Goal: Task Accomplishment & Management: Manage account settings

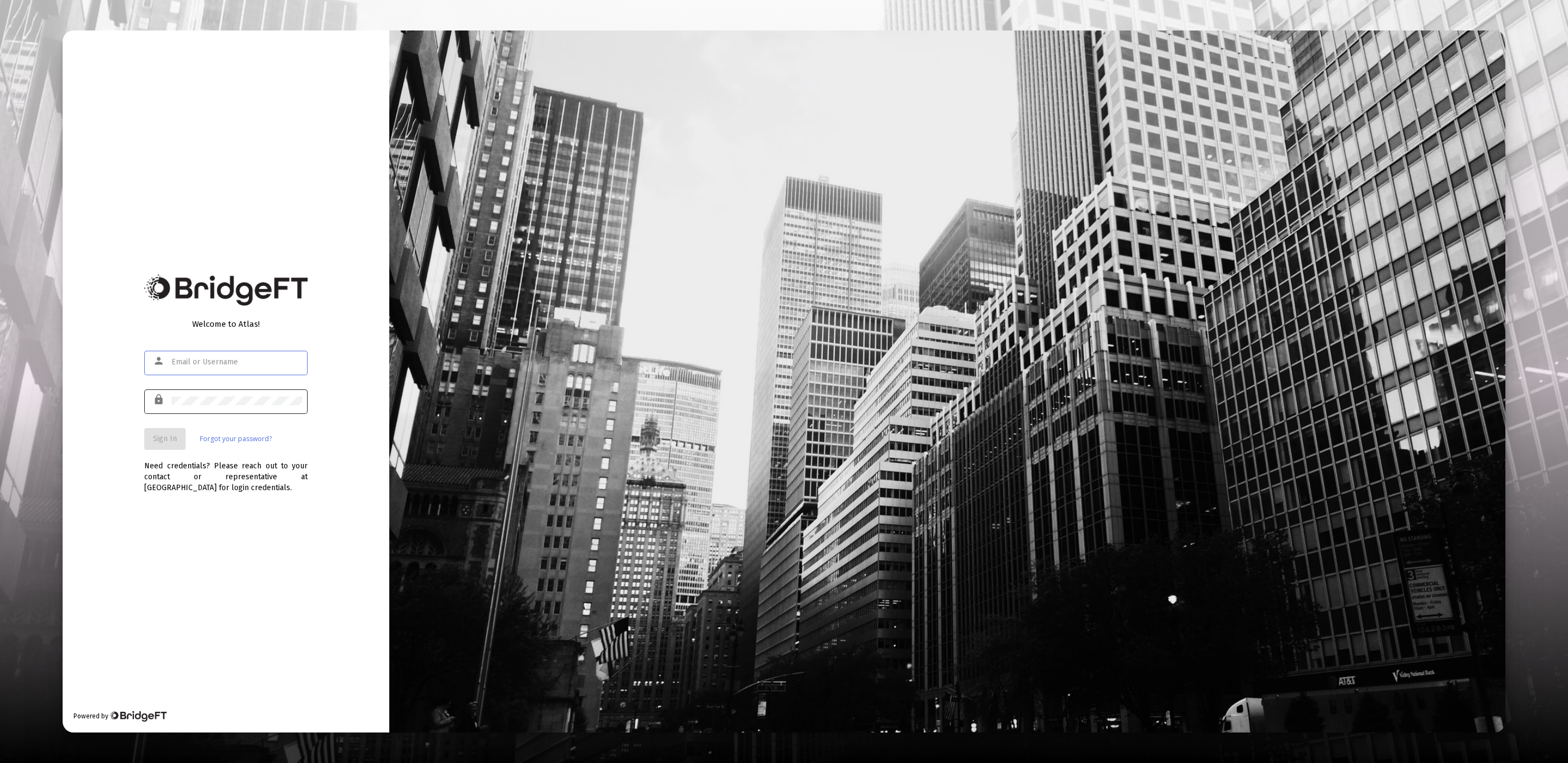
type input "[EMAIL_ADDRESS][DOMAIN_NAME]"
click at [152, 434] on button "Sign In" at bounding box center [165, 439] width 41 height 22
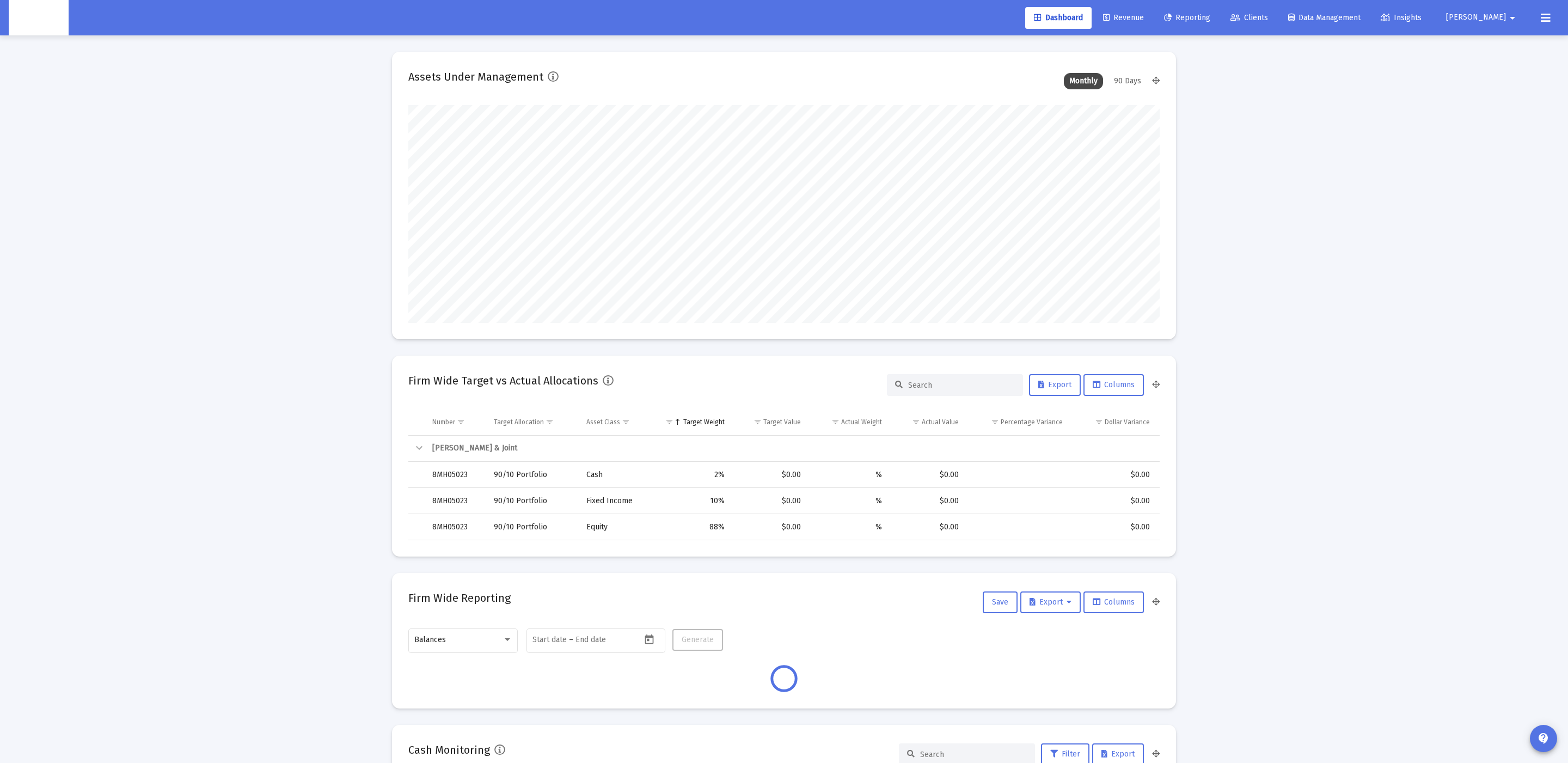
scroll to position [217, 406]
type input "[DATE]"
click at [1268, 19] on span "Clients" at bounding box center [1249, 18] width 38 height 10
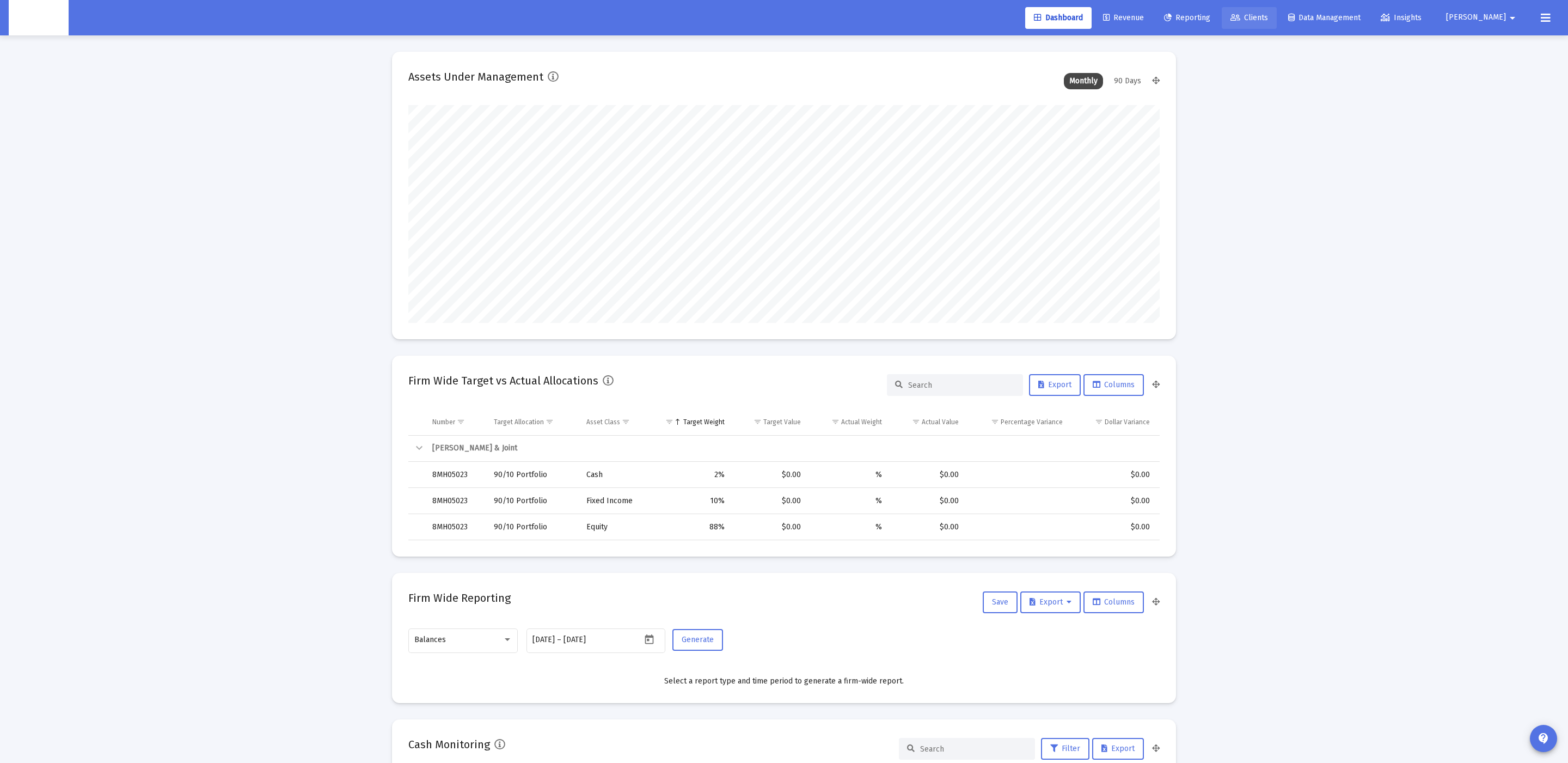
scroll to position [0, 0]
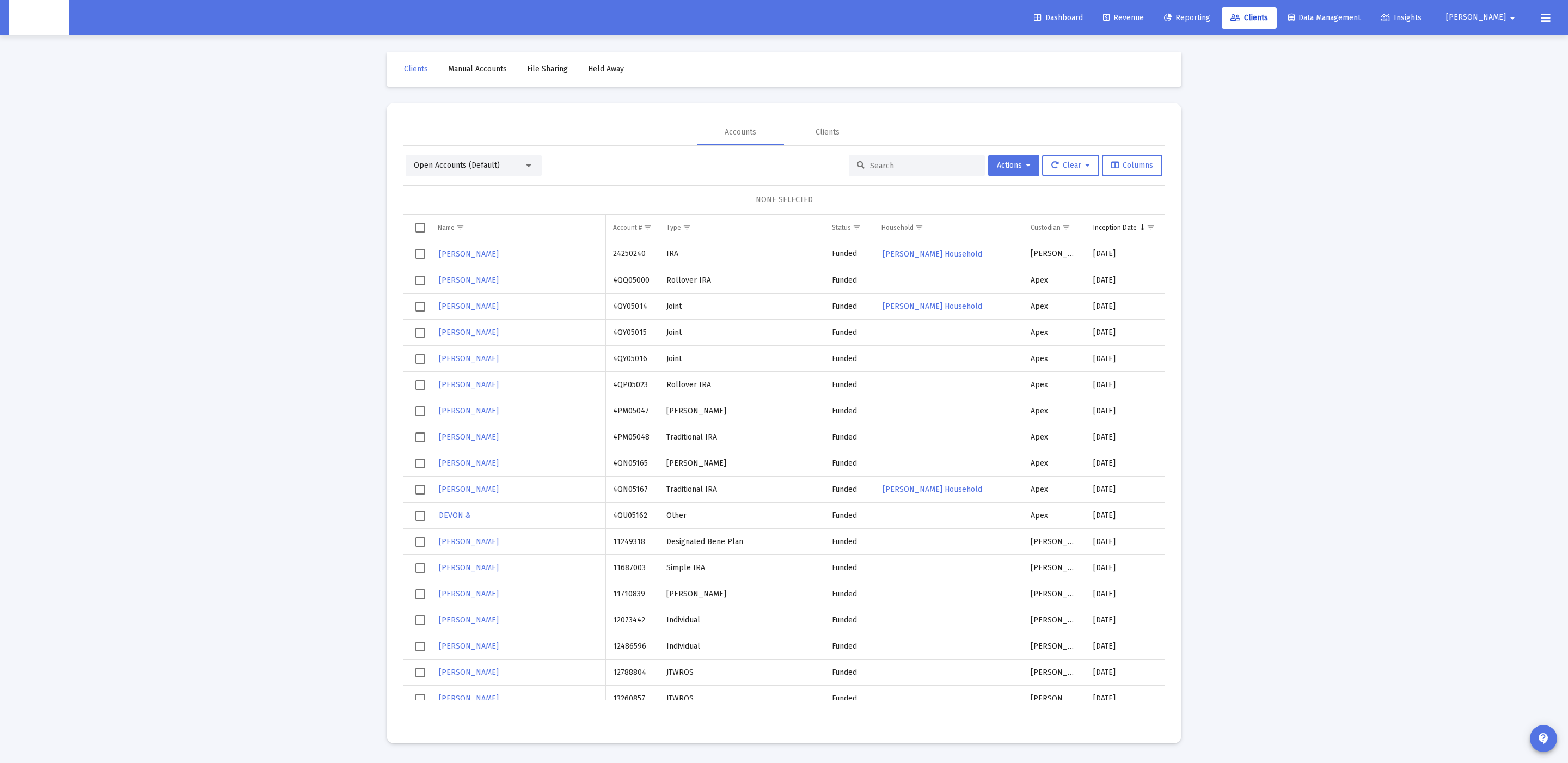
click at [893, 166] on input at bounding box center [923, 166] width 107 height 10
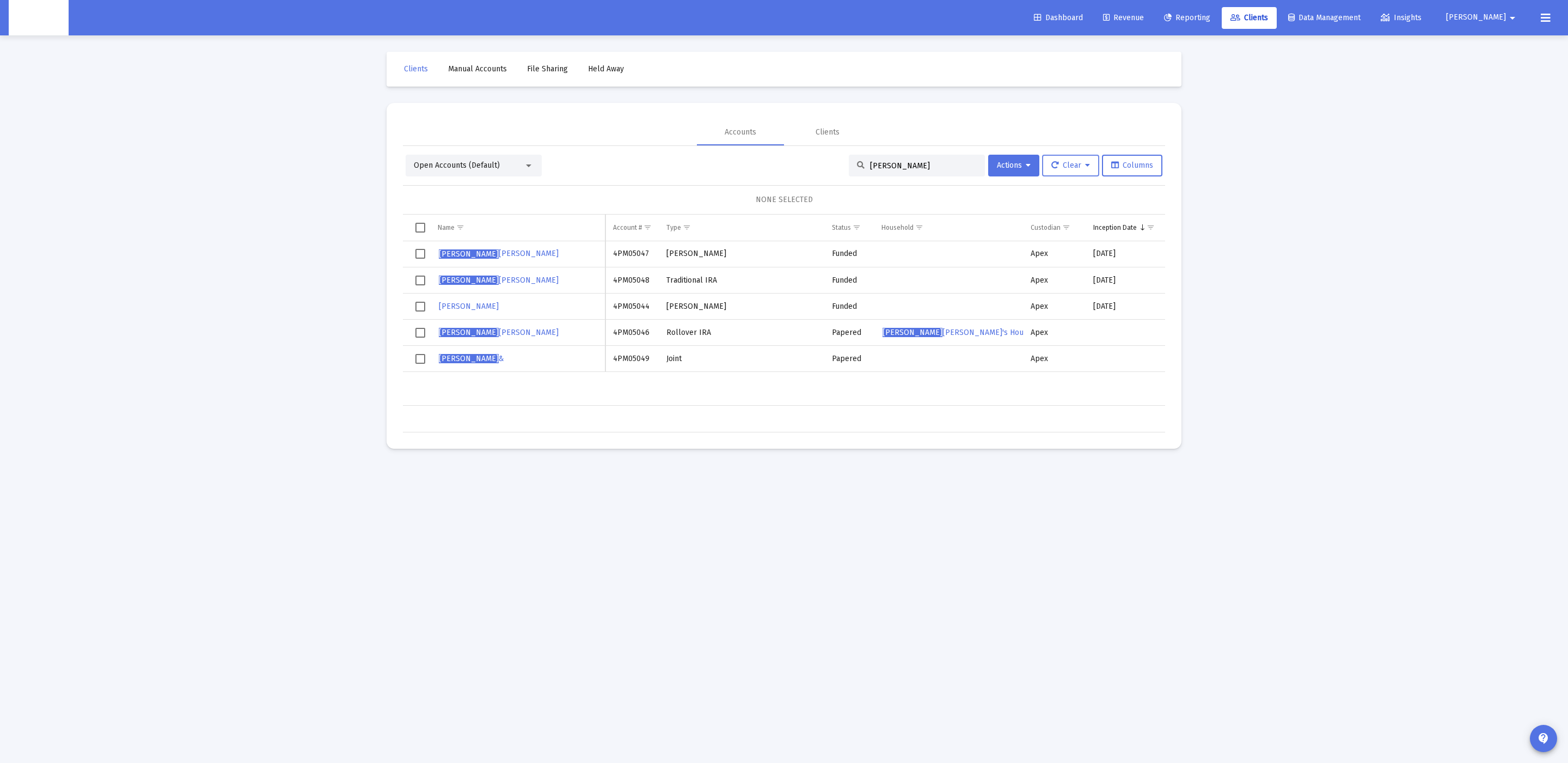
type input "byron"
click at [1073, 160] on span "Clear" at bounding box center [1070, 165] width 39 height 10
click at [1090, 126] on div at bounding box center [784, 381] width 1568 height 763
click at [523, 151] on div "Open Accounts (Default) byron Actions Clear Columns NONE SELECTED Name Name Acc…" at bounding box center [784, 289] width 762 height 286
click at [506, 162] on div "Open Accounts (Default)" at bounding box center [469, 166] width 110 height 11
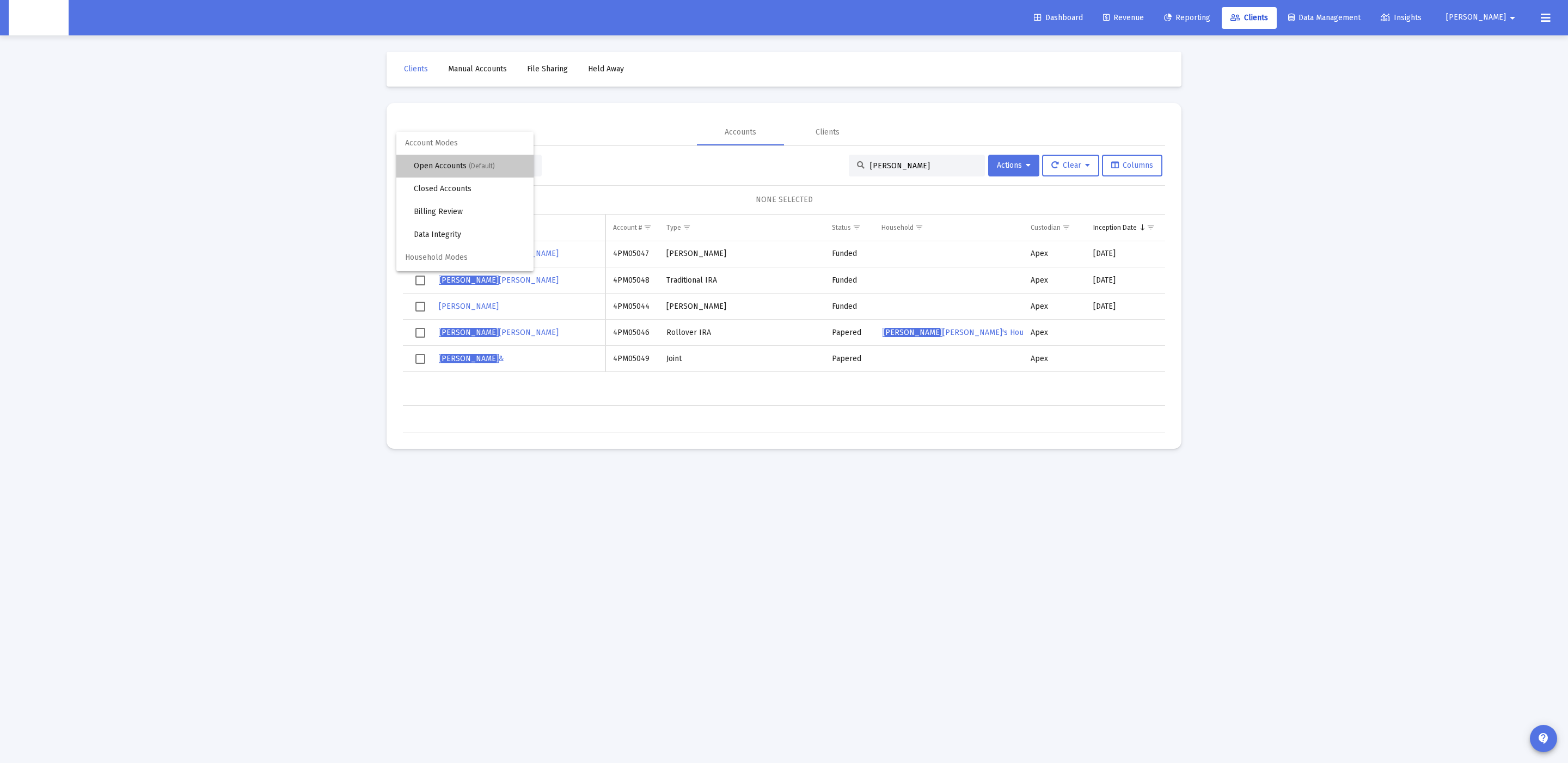
click at [459, 165] on span "Open Accounts (Default)" at bounding box center [469, 166] width 111 height 23
click at [929, 159] on div "byron" at bounding box center [916, 166] width 136 height 22
click at [923, 494] on mat-sidenav-content "Loading... Clients Manual Accounts File Sharing Held Away Accounts Clients Open…" at bounding box center [784, 381] width 817 height 763
click at [909, 173] on div "byron" at bounding box center [916, 166] width 136 height 22
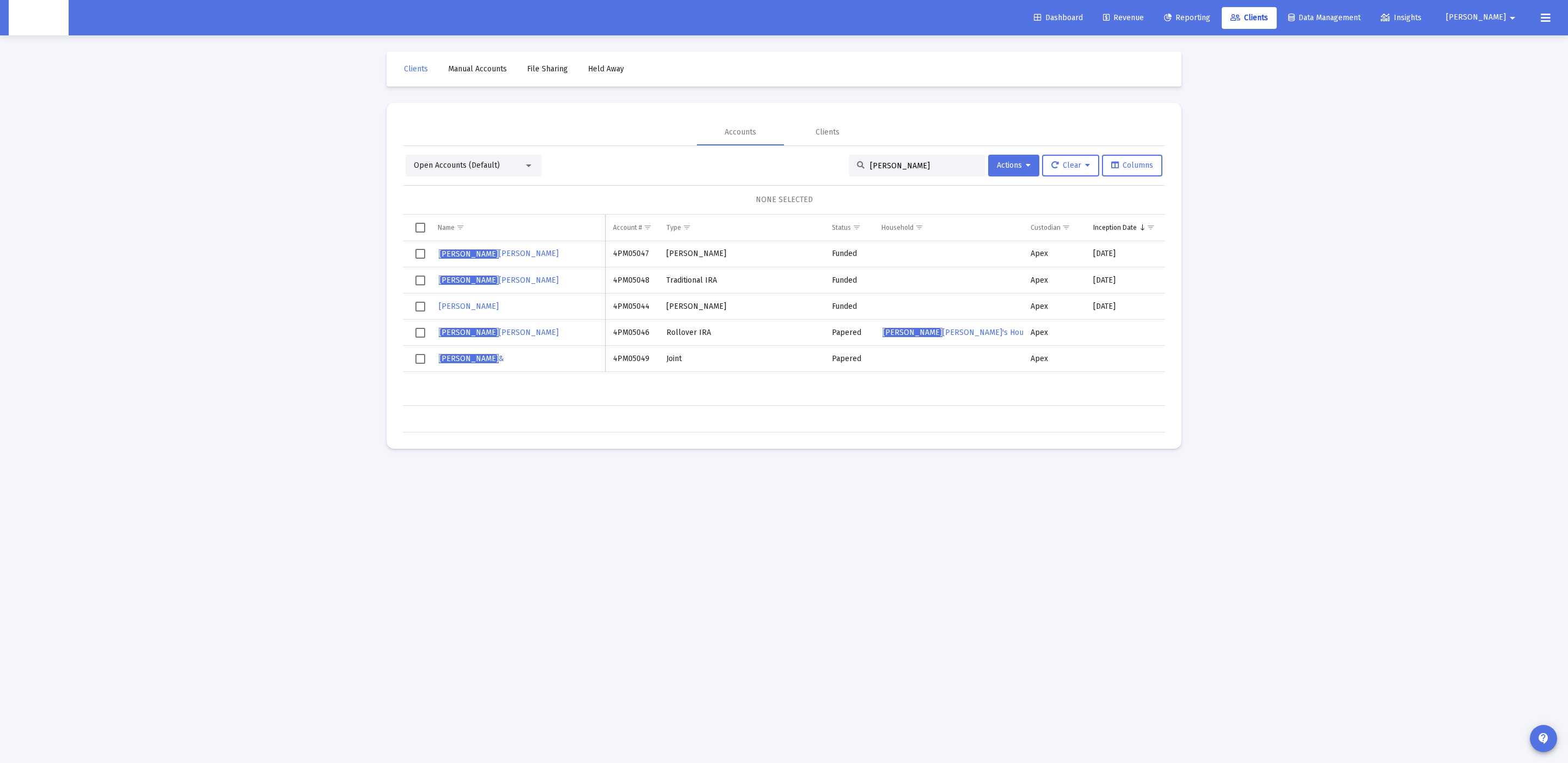
click at [909, 173] on div "byron" at bounding box center [916, 166] width 136 height 22
click at [910, 165] on input "byron" at bounding box center [923, 166] width 107 height 10
click at [792, 618] on mat-sidenav-content "Loading... Clients Manual Accounts File Sharing Held Away Accounts Clients Open…" at bounding box center [784, 381] width 817 height 763
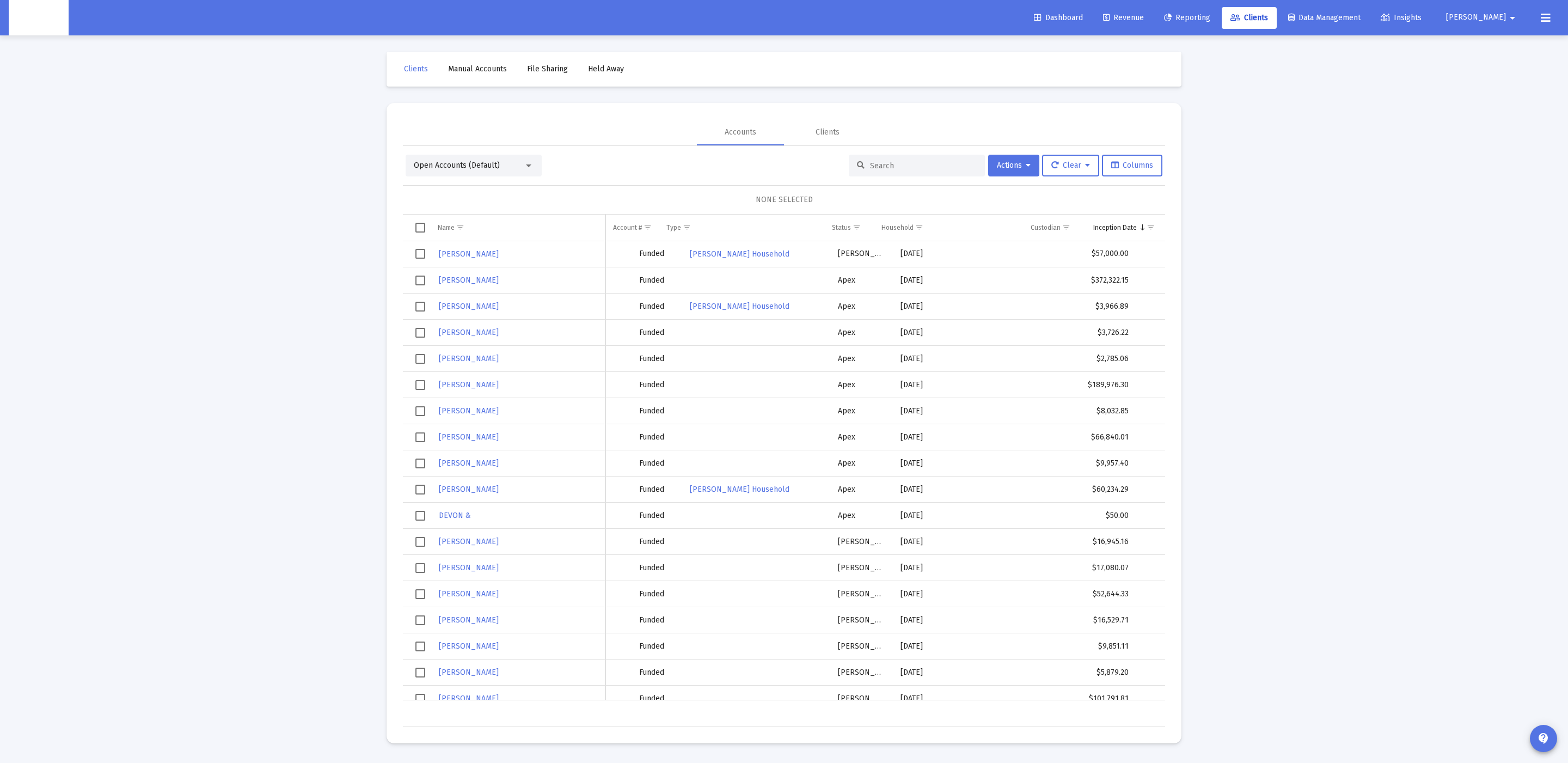
scroll to position [0, 200]
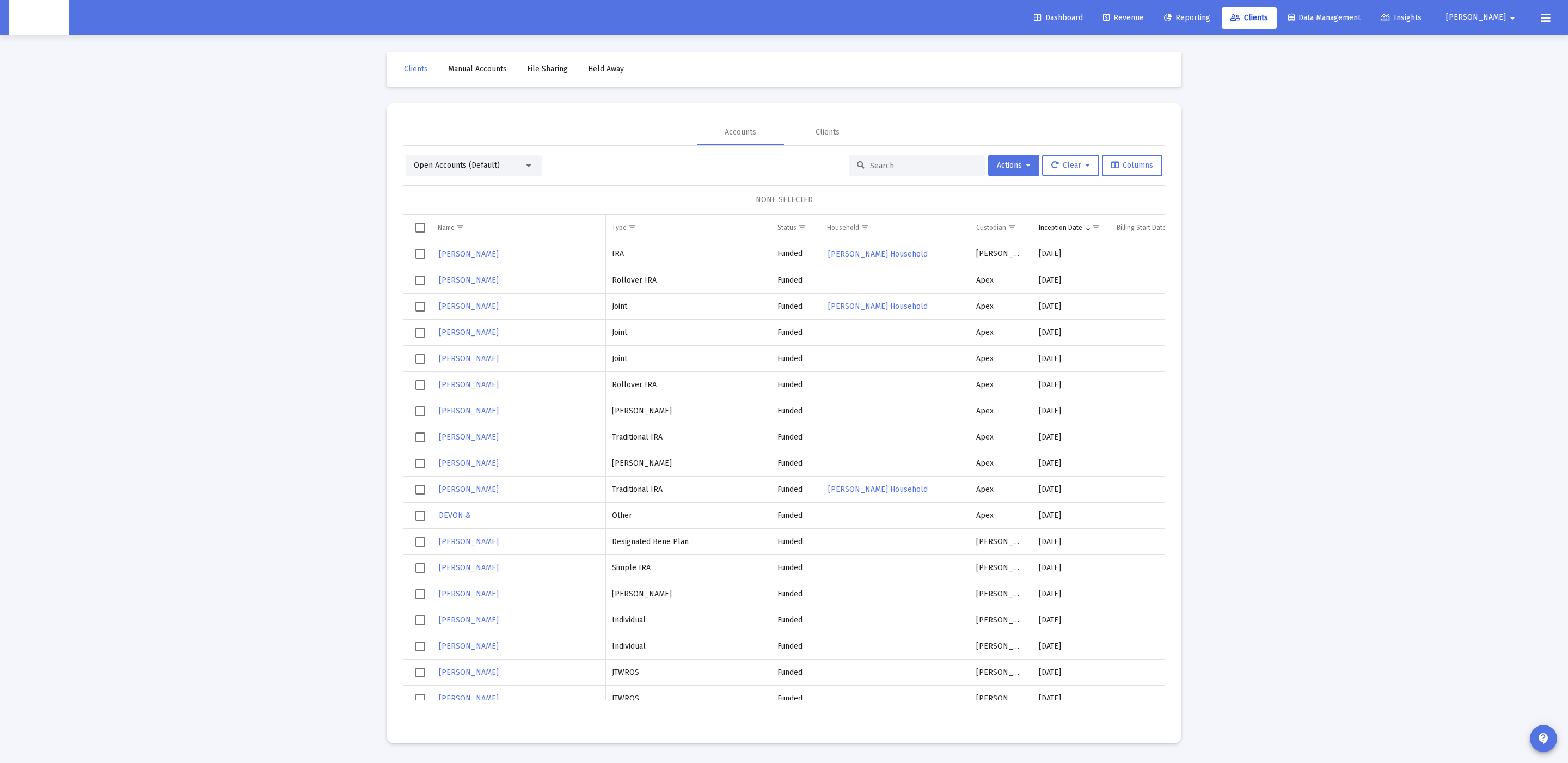
click at [881, 166] on input at bounding box center [923, 166] width 107 height 10
type input "byron"
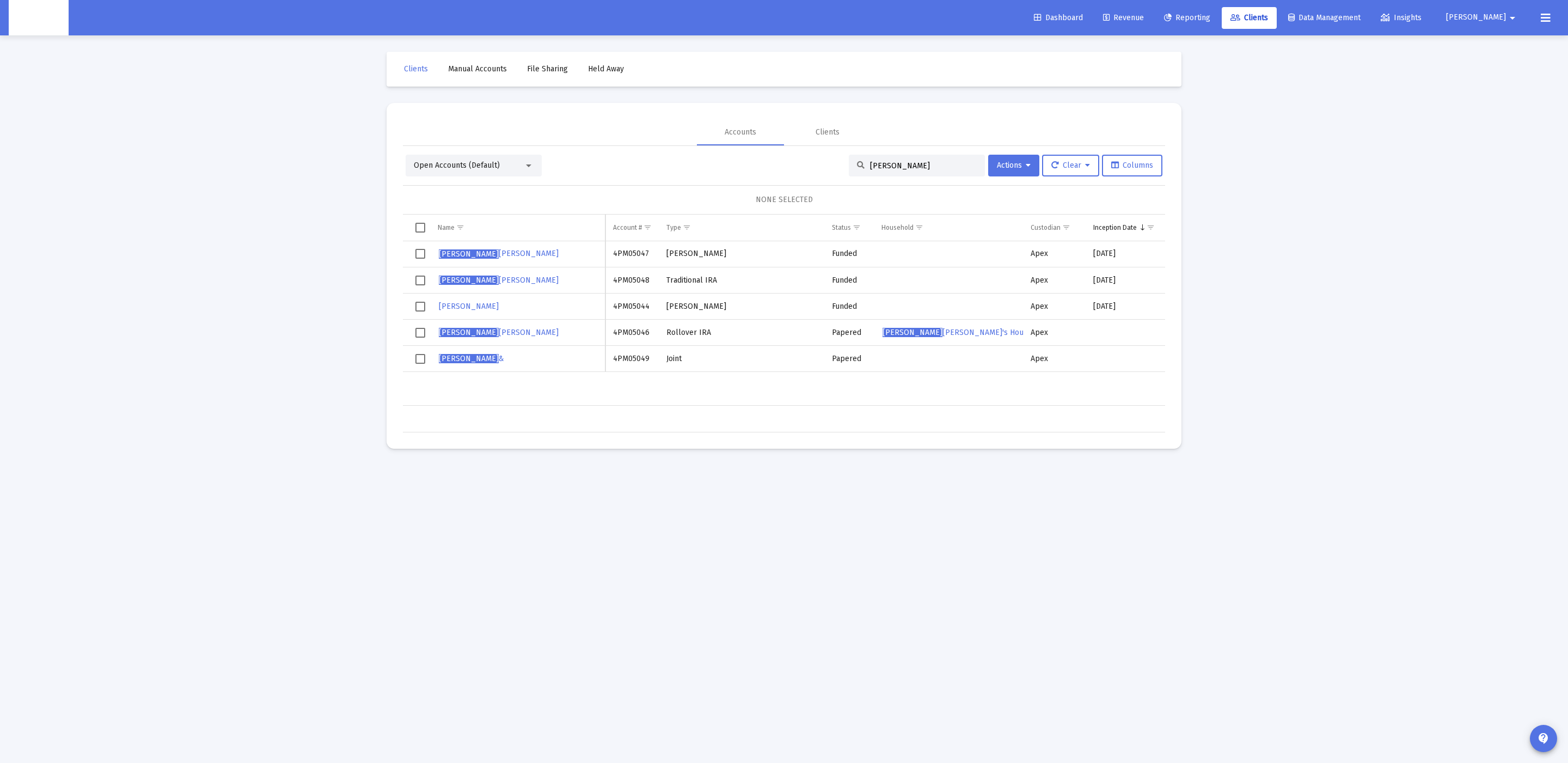
click at [905, 162] on input "byron" at bounding box center [923, 166] width 107 height 10
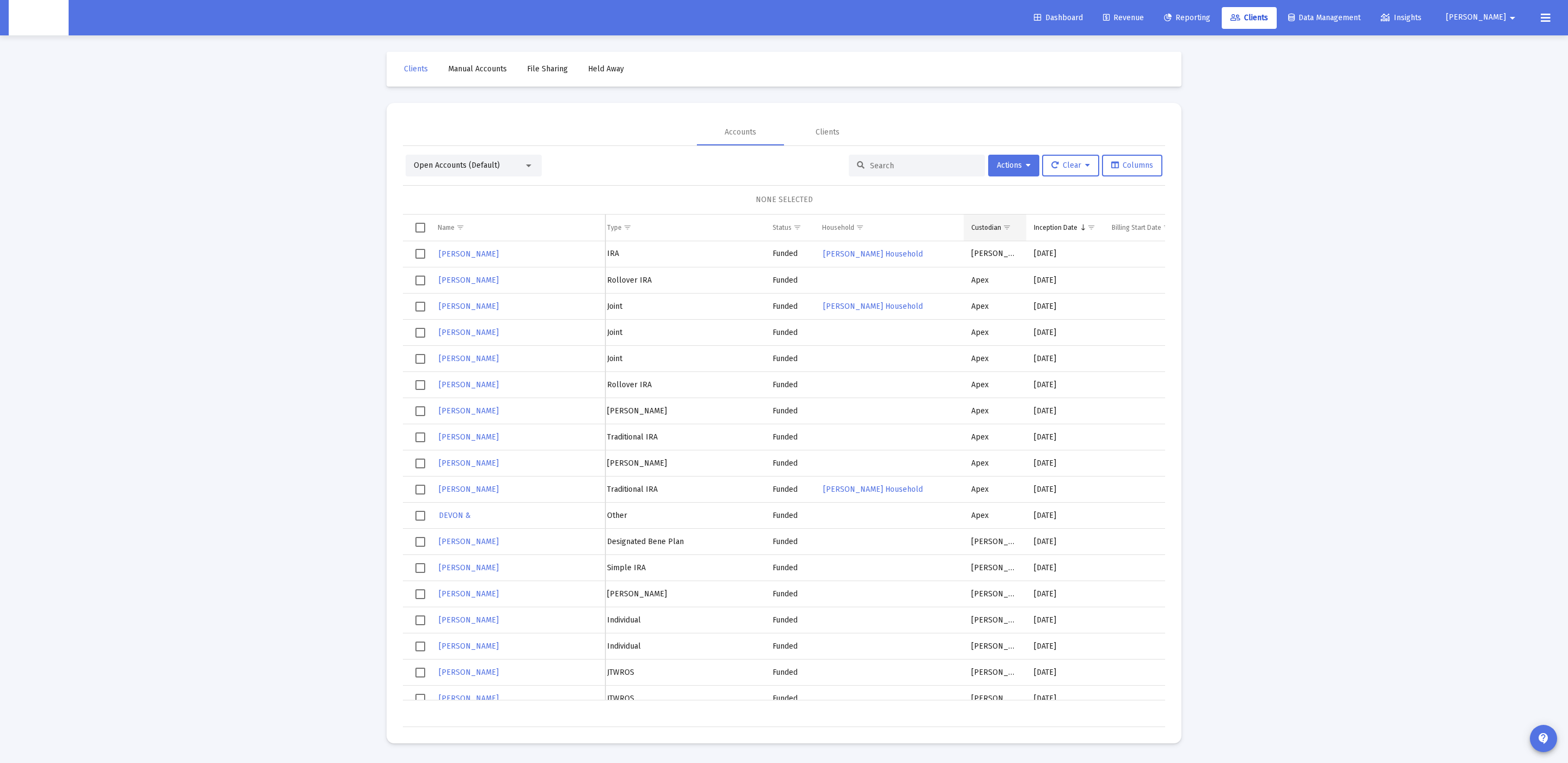
click at [1009, 225] on span "Show filter options for column 'Custodian'" at bounding box center [1006, 227] width 8 height 8
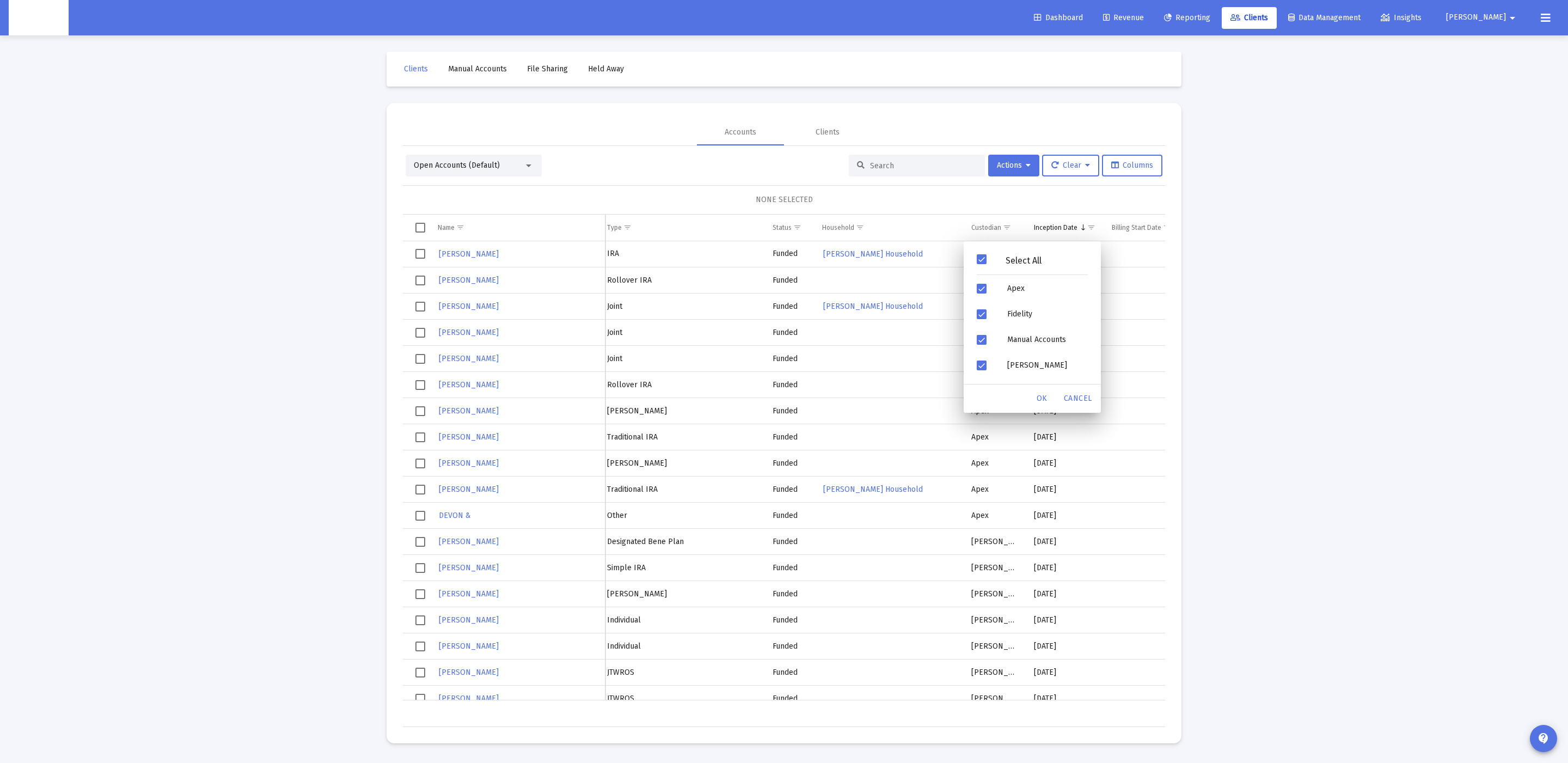
click at [1001, 251] on div "Select All" at bounding box center [1032, 262] width 129 height 28
click at [981, 280] on div "Filter options" at bounding box center [983, 288] width 31 height 25
click at [1035, 397] on div "OK" at bounding box center [1042, 399] width 35 height 19
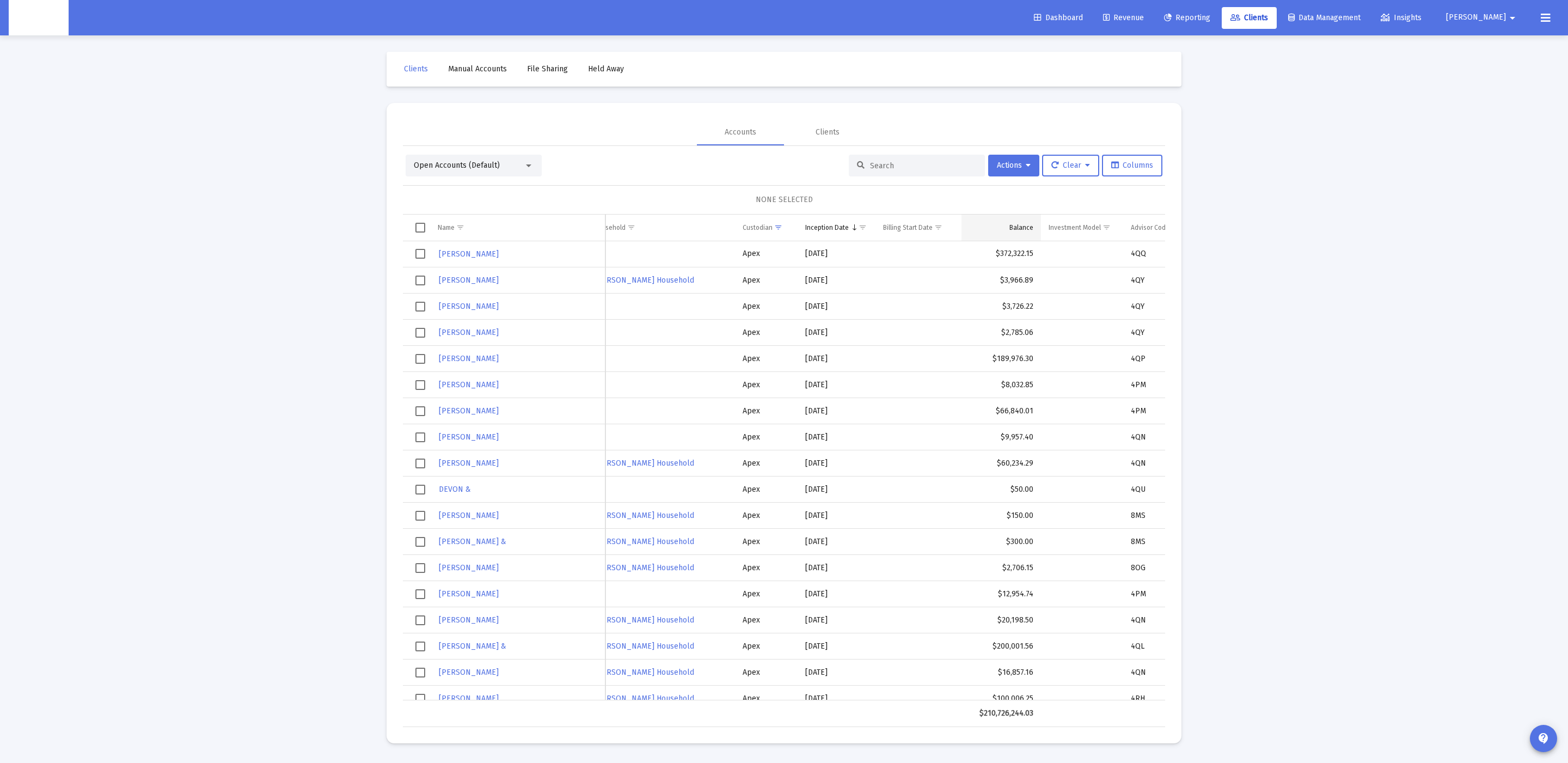
click at [1022, 229] on div "Balance" at bounding box center [1021, 228] width 24 height 9
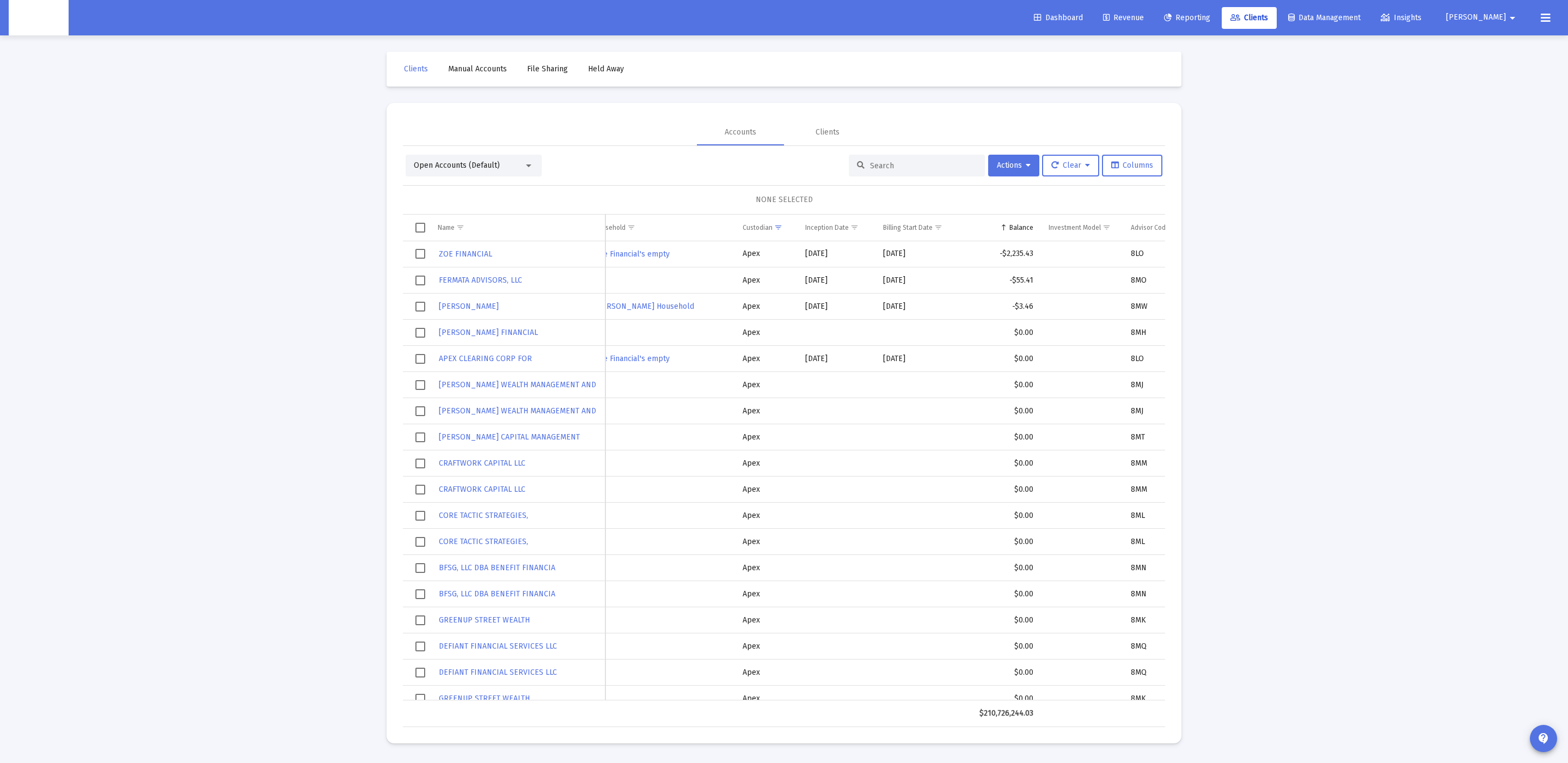
click at [1022, 229] on div "Balance" at bounding box center [1021, 228] width 24 height 9
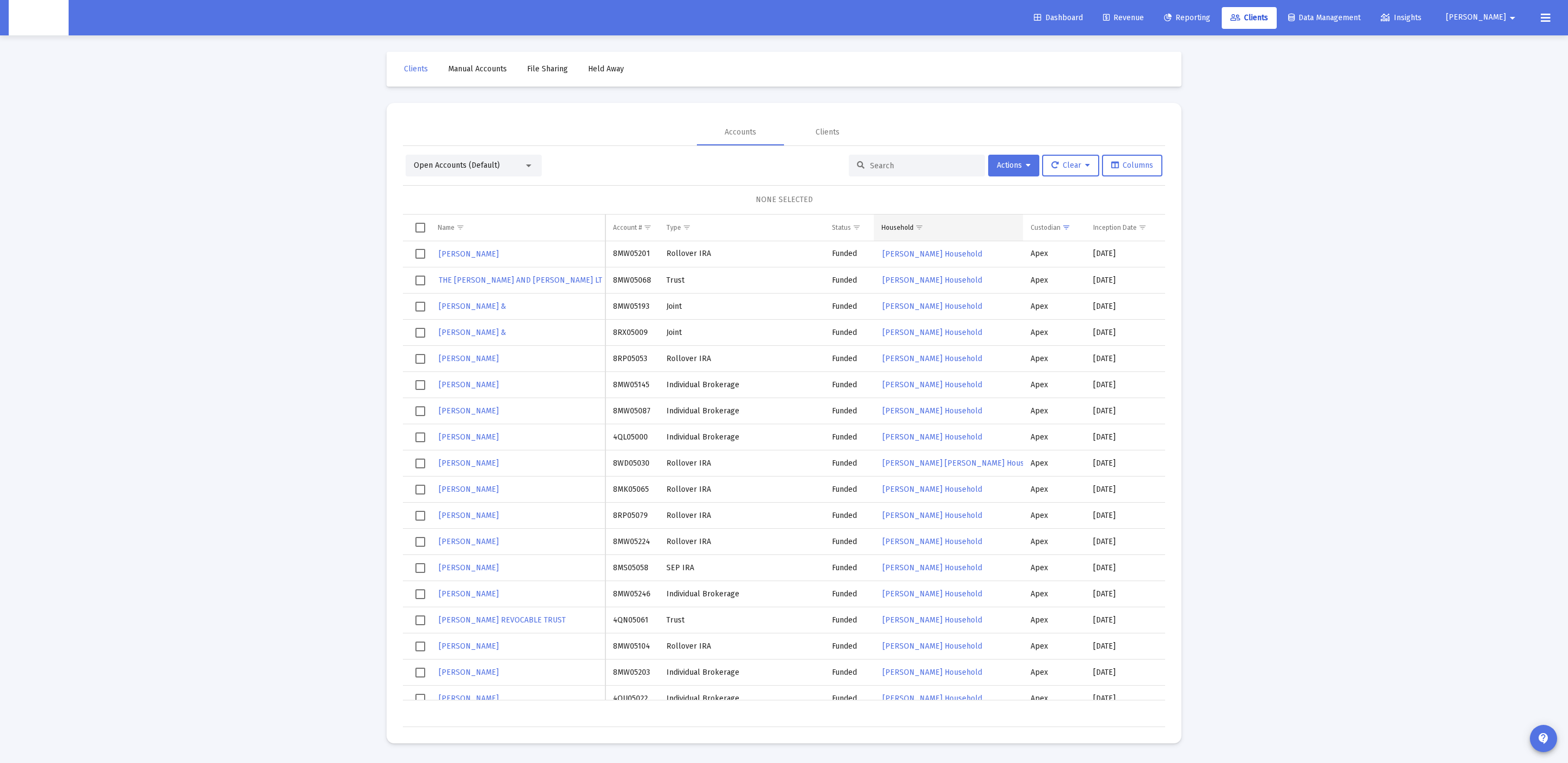
click at [917, 228] on span "Show filter options for column 'Household'" at bounding box center [919, 227] width 8 height 8
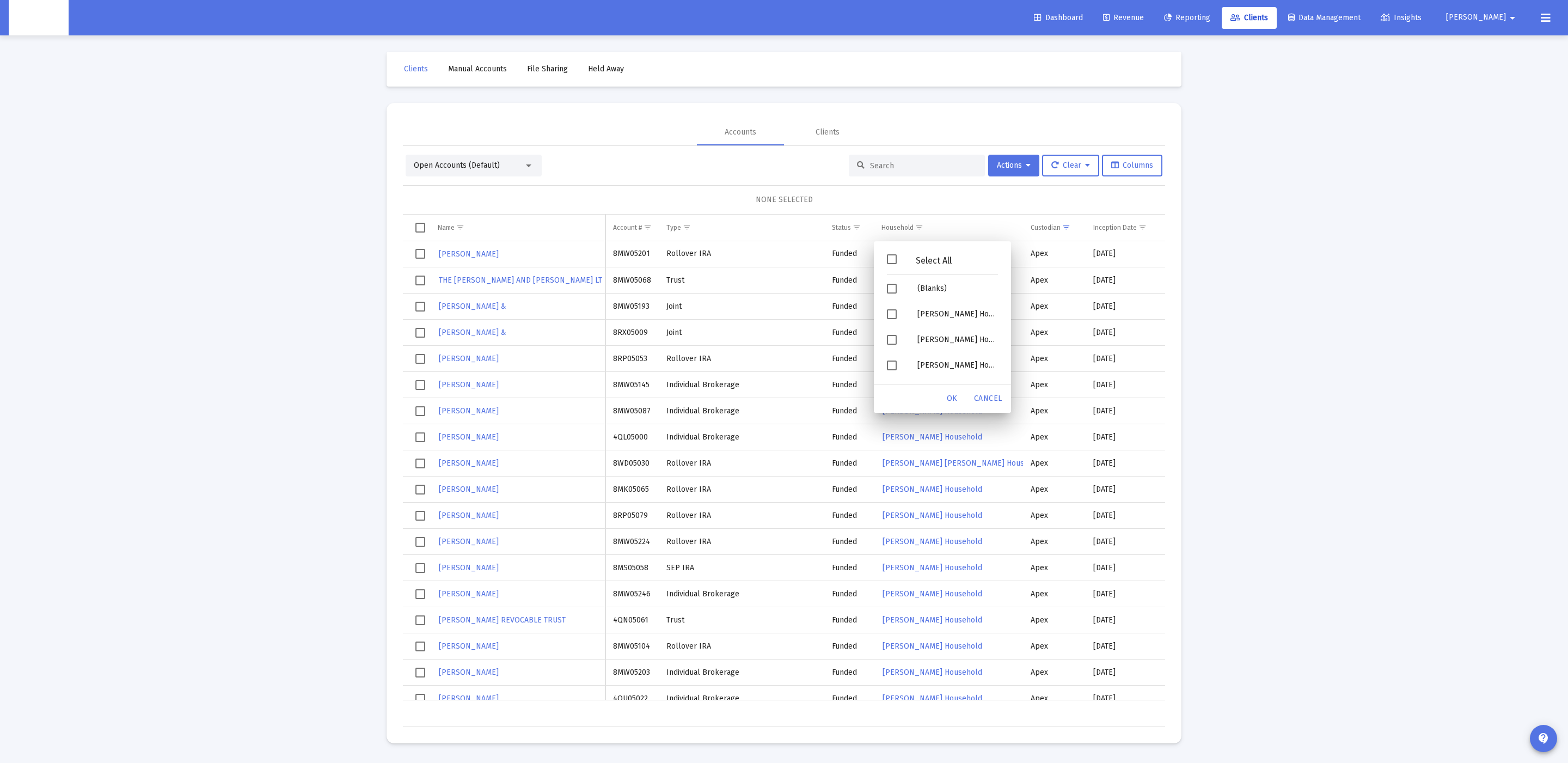
click at [893, 254] on span "Filter options" at bounding box center [892, 258] width 10 height 10
click at [889, 293] on span "Filter options" at bounding box center [892, 288] width 10 height 10
click at [897, 254] on span "Filter options" at bounding box center [892, 258] width 10 height 10
click at [896, 261] on span "Filter options" at bounding box center [892, 258] width 10 height 10
click at [895, 293] on span "Filter options" at bounding box center [892, 288] width 10 height 10
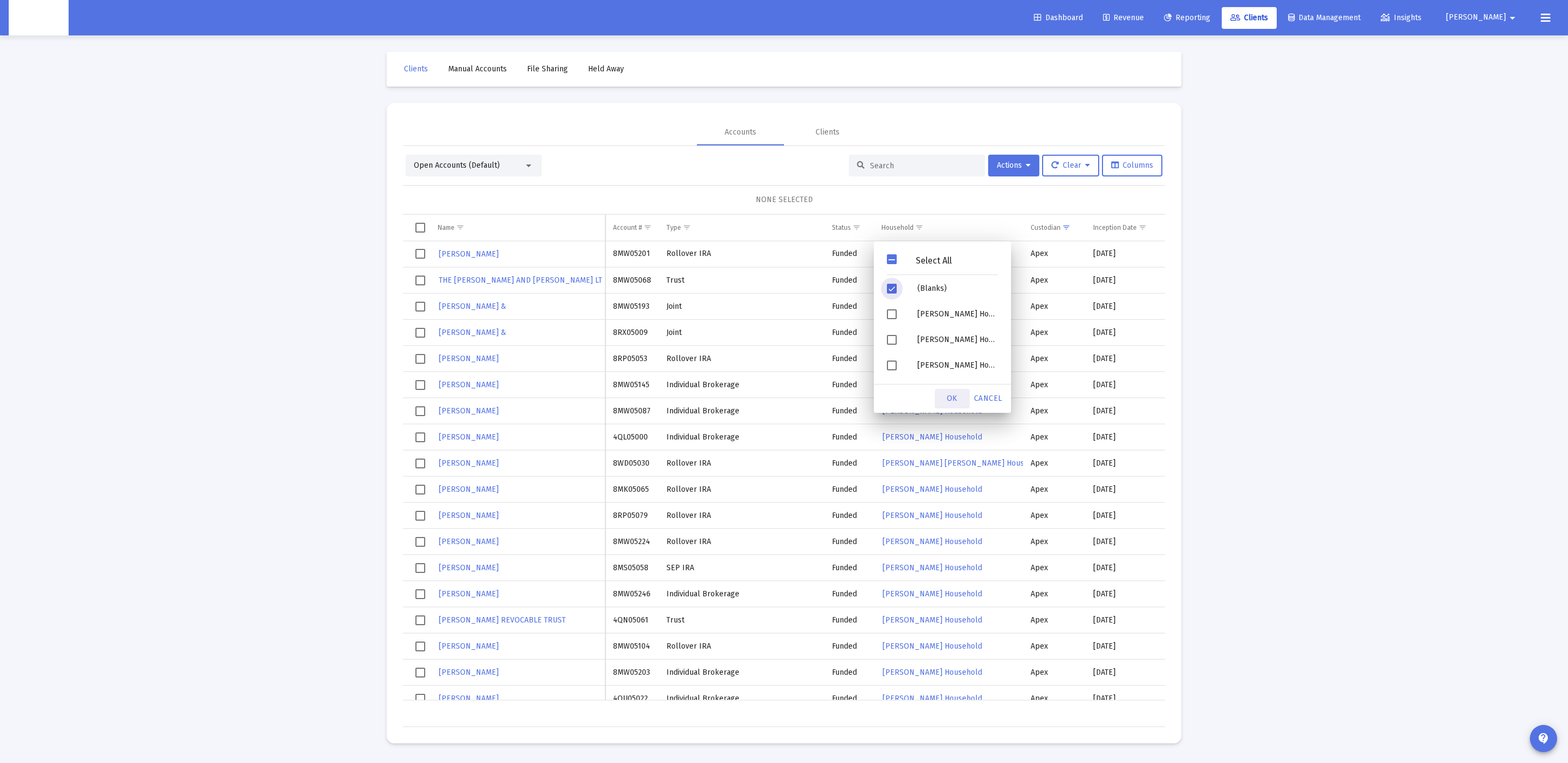
click at [945, 390] on div "OK" at bounding box center [952, 399] width 35 height 19
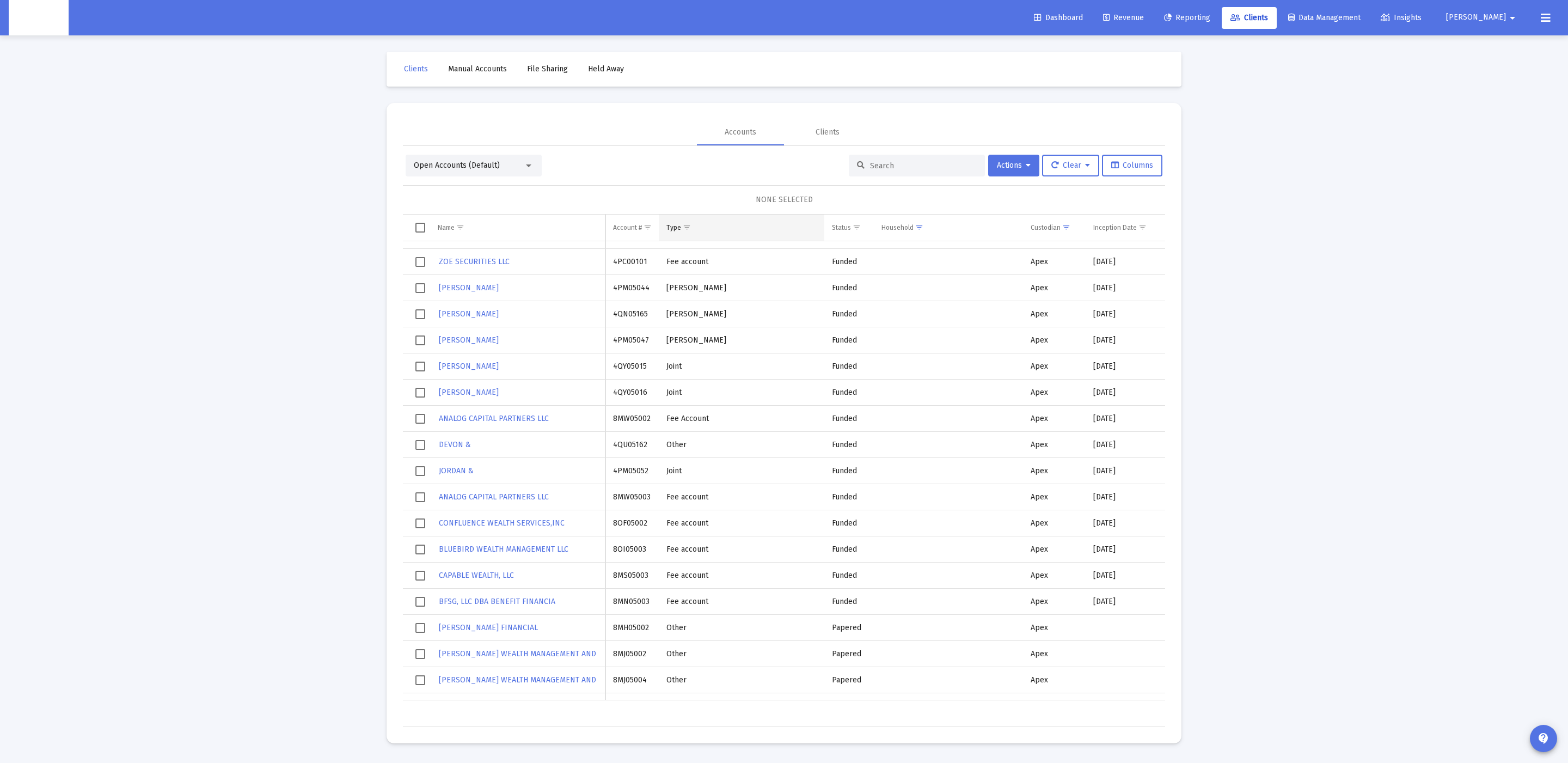
click at [686, 223] on span "Show filter options for column 'Type'" at bounding box center [687, 227] width 8 height 8
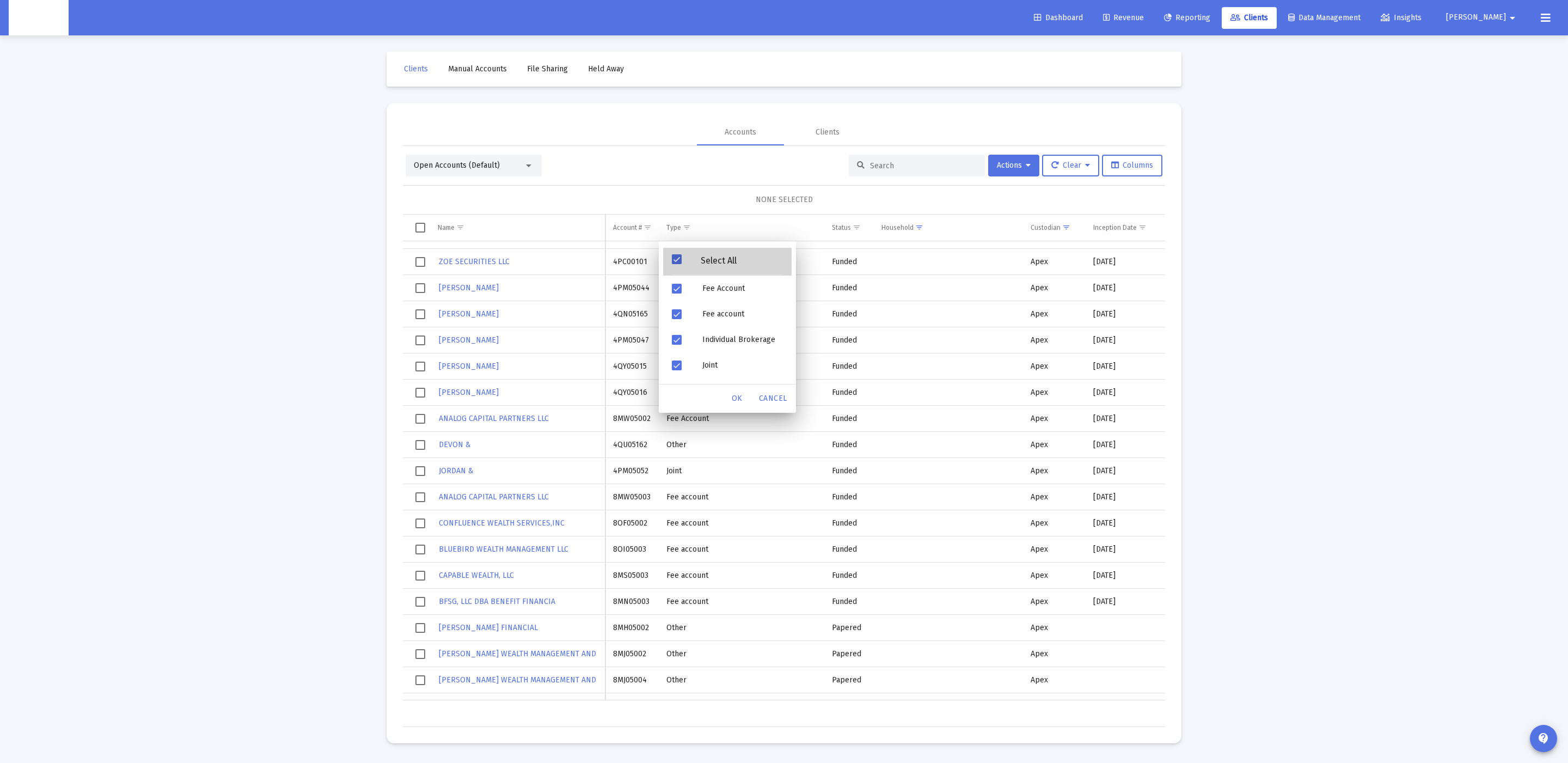
click at [699, 255] on div "Select All" at bounding box center [727, 262] width 129 height 28
click at [681, 288] on span "Filter options" at bounding box center [676, 288] width 10 height 10
click at [680, 312] on span "Filter options" at bounding box center [676, 314] width 10 height 10
click at [677, 257] on span "Filter options" at bounding box center [676, 258] width 10 height 10
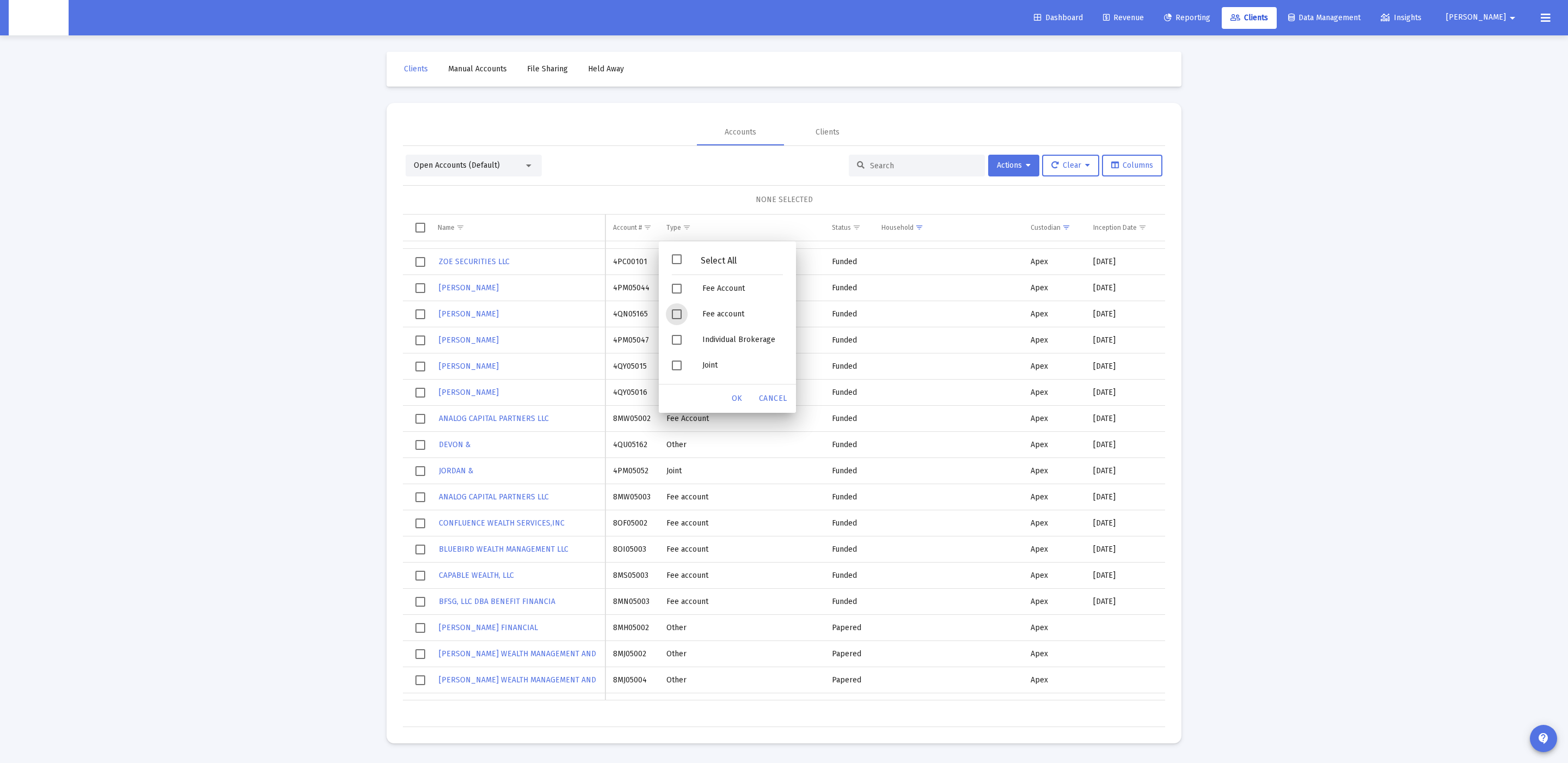
click at [677, 257] on span "Filter options" at bounding box center [676, 258] width 10 height 10
click at [681, 285] on span "Filter options" at bounding box center [676, 288] width 10 height 10
click at [679, 307] on div "Filter options" at bounding box center [678, 314] width 31 height 25
click at [744, 401] on div "OK" at bounding box center [738, 399] width 35 height 19
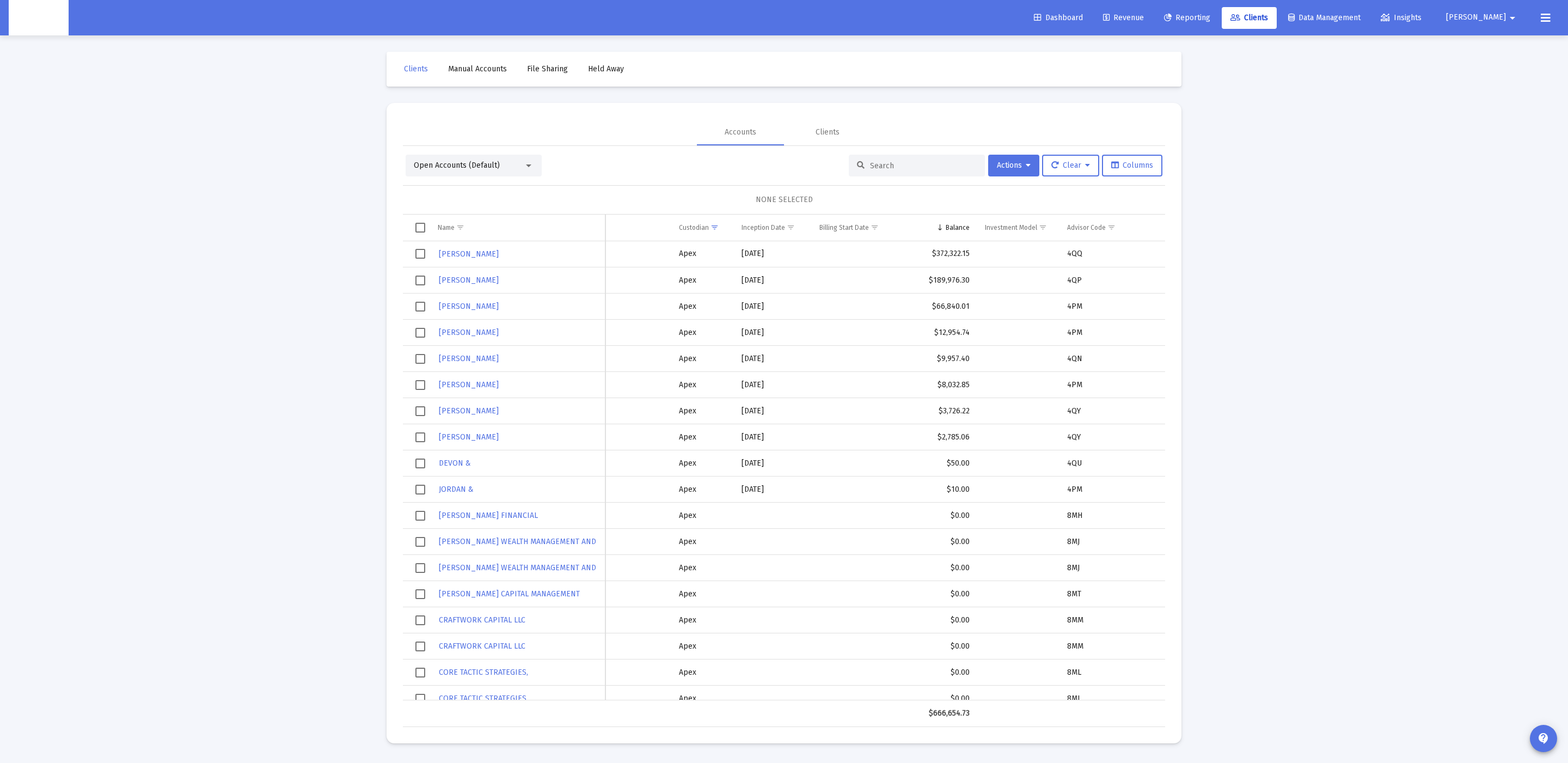
scroll to position [0, 323]
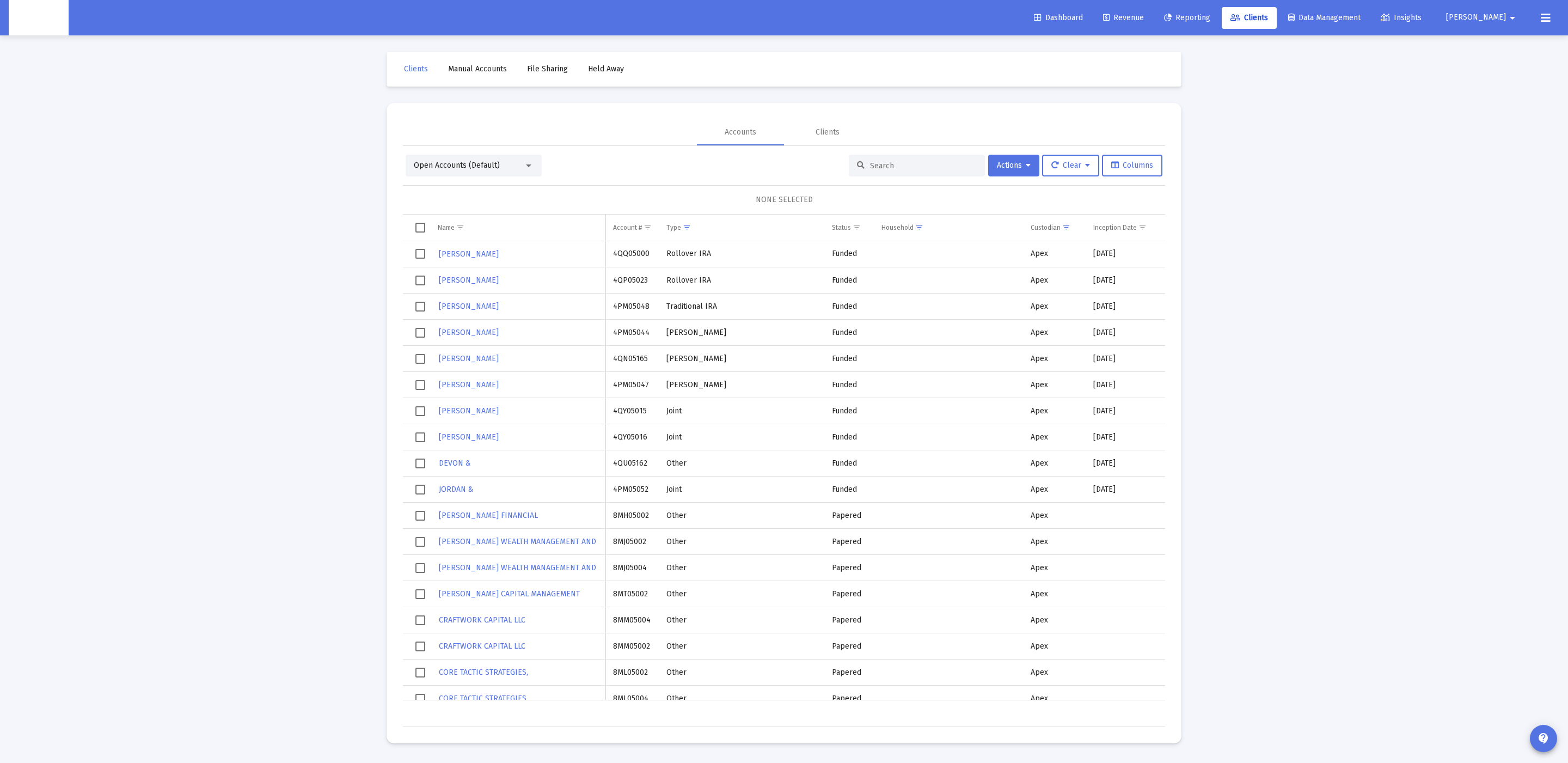
click at [614, 249] on td "4QQ05000" at bounding box center [632, 254] width 53 height 26
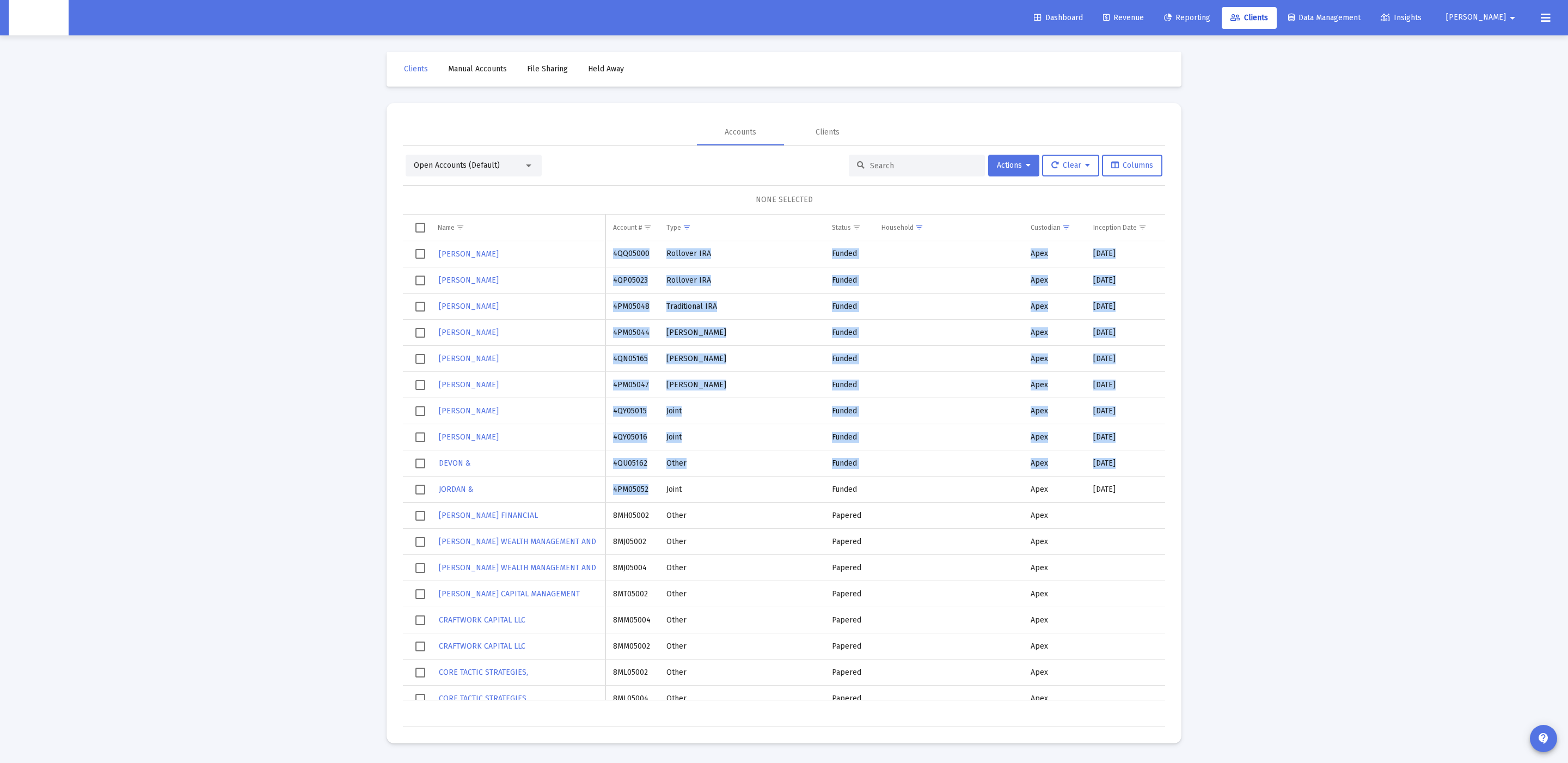
drag, startPoint x: 612, startPoint y: 247, endPoint x: 648, endPoint y: 488, distance: 243.7
copy tbody "4QQ05000 Rollover IRA Funded Apex 9/16/2025 $372,322.15 4QQ New Standard MICHEL…"
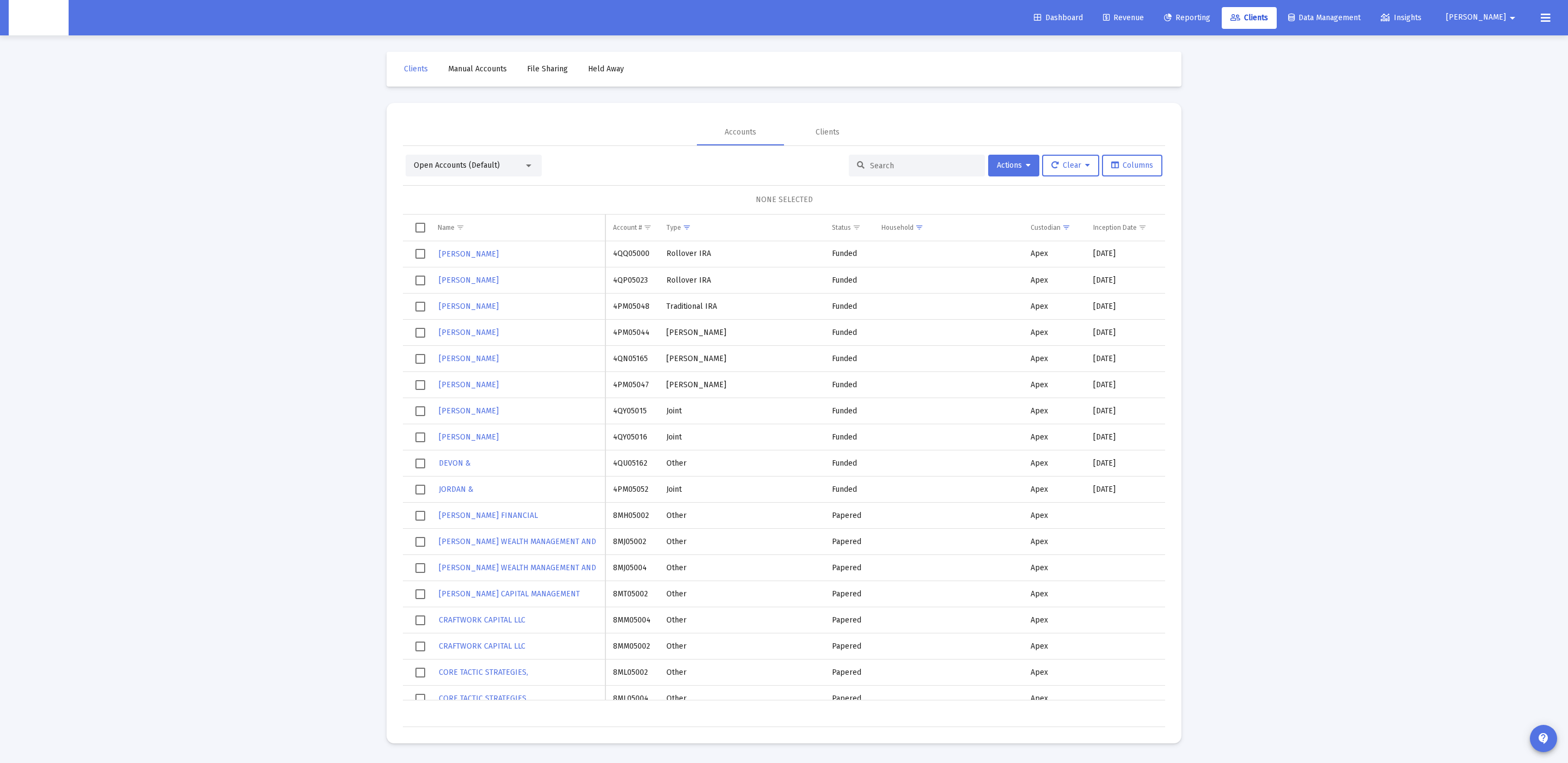
click at [1023, 514] on td "Apex" at bounding box center [1054, 516] width 62 height 26
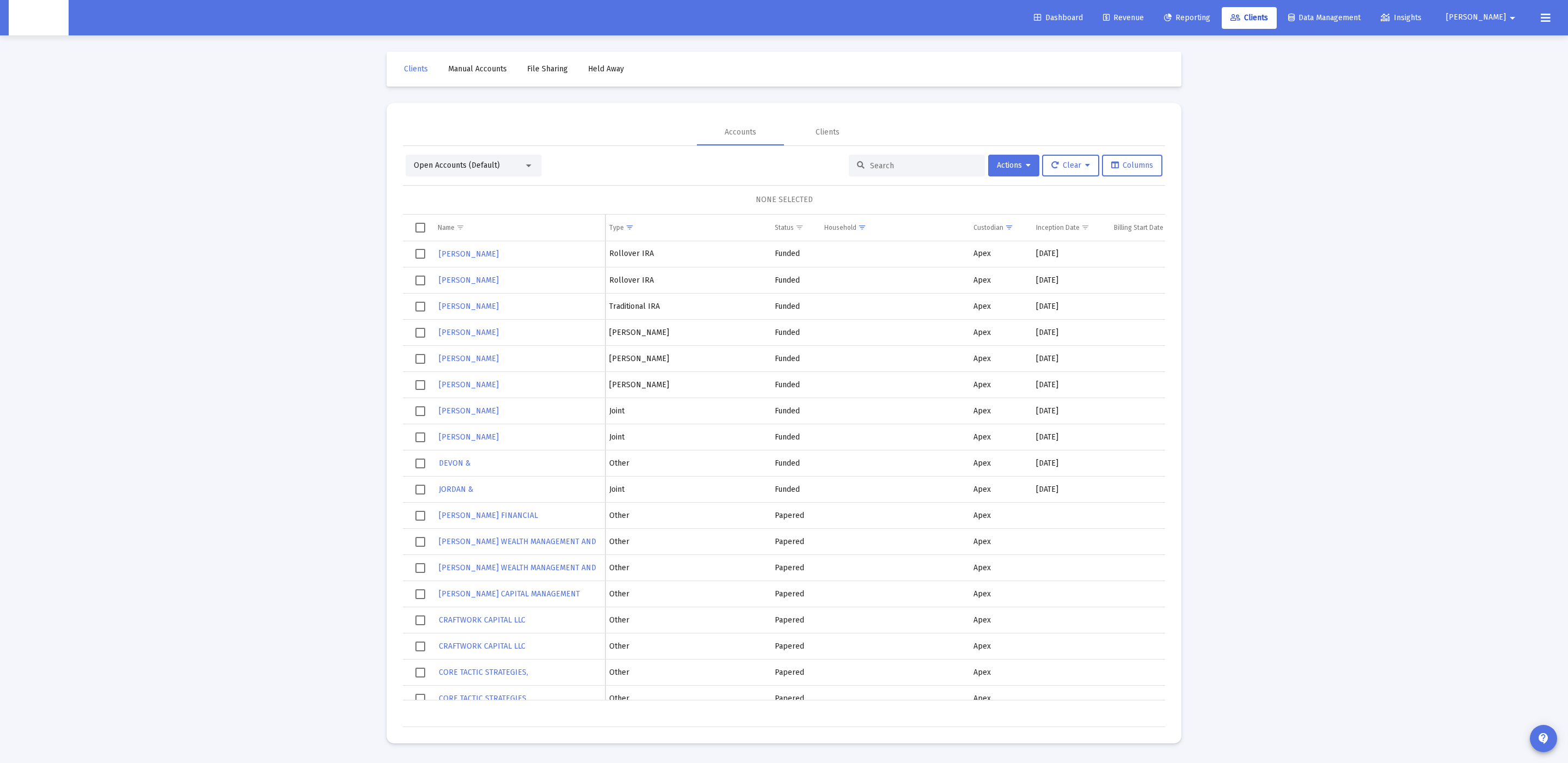
scroll to position [0, 270]
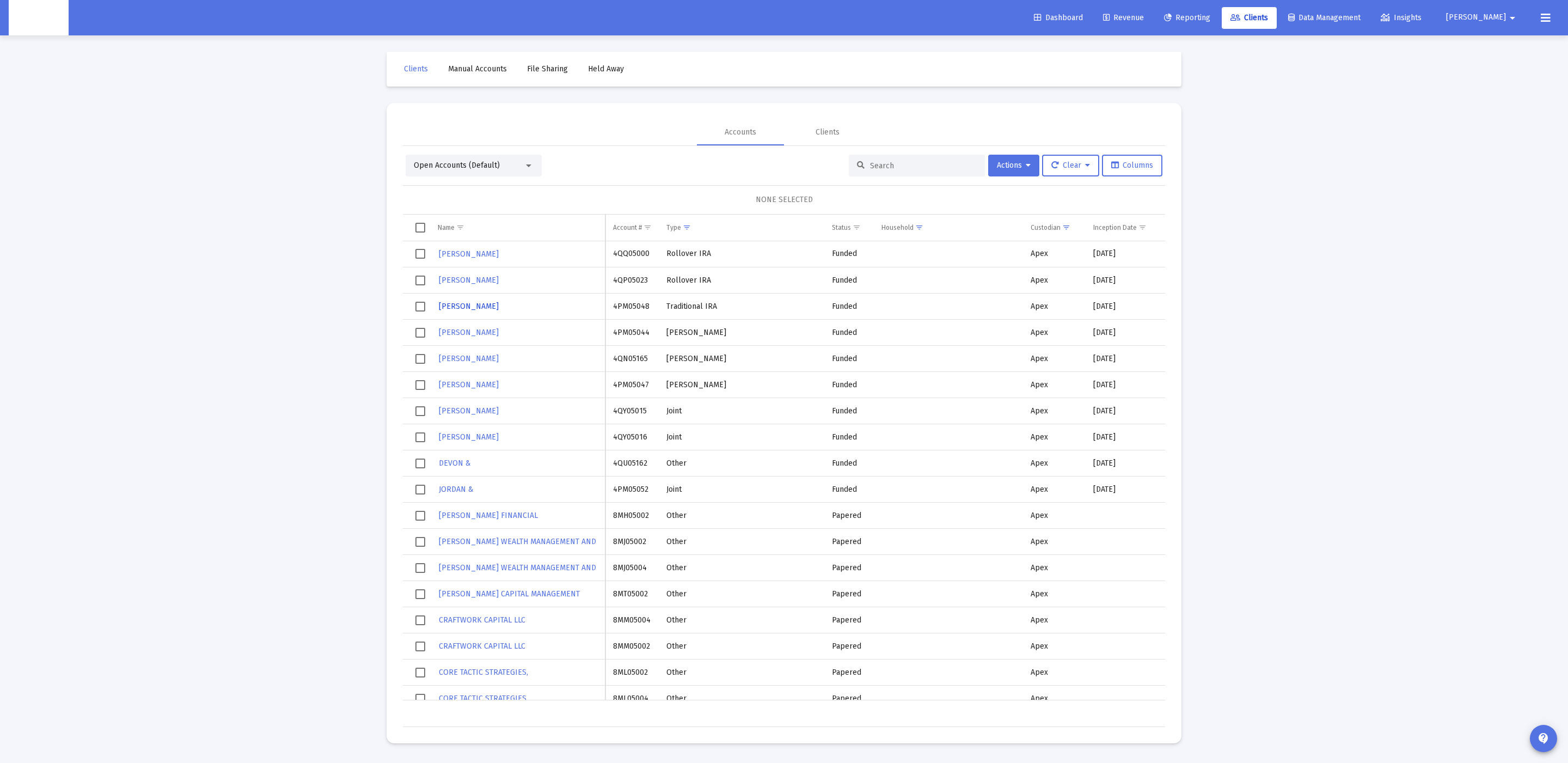
click at [482, 308] on span "BYRON MICHAEL" at bounding box center [469, 306] width 60 height 10
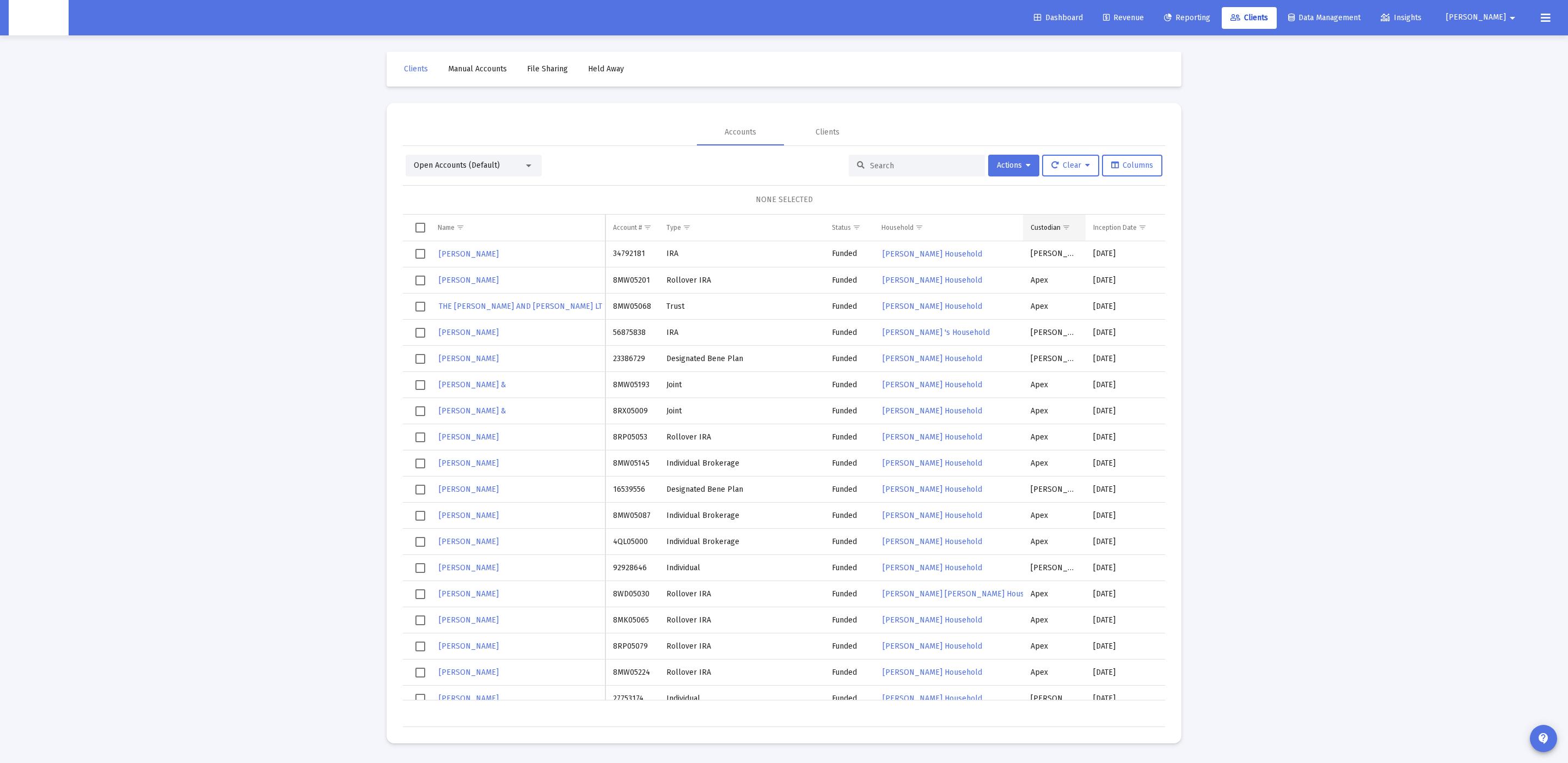
click at [1070, 229] on span "Show filter options for column 'Custodian'" at bounding box center [1066, 227] width 8 height 8
click at [1063, 281] on div "Apex" at bounding box center [1107, 288] width 98 height 25
click at [1104, 403] on div "OK" at bounding box center [1102, 399] width 35 height 19
click at [919, 228] on span "Show filter options for column 'Household'" at bounding box center [919, 227] width 8 height 8
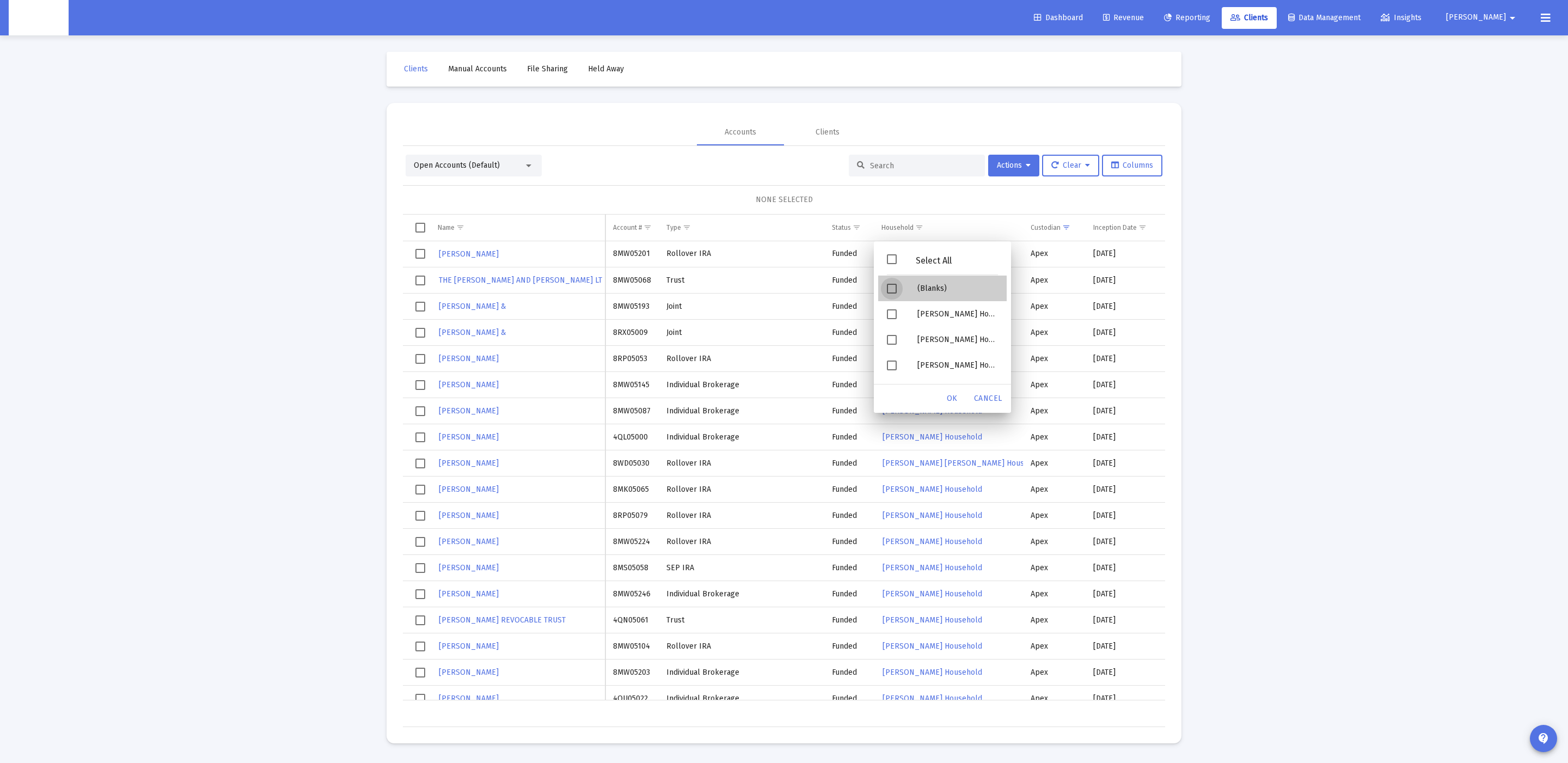
click at [919, 293] on div "(Blanks)" at bounding box center [958, 288] width 98 height 25
click at [955, 402] on span "OK" at bounding box center [952, 398] width 11 height 10
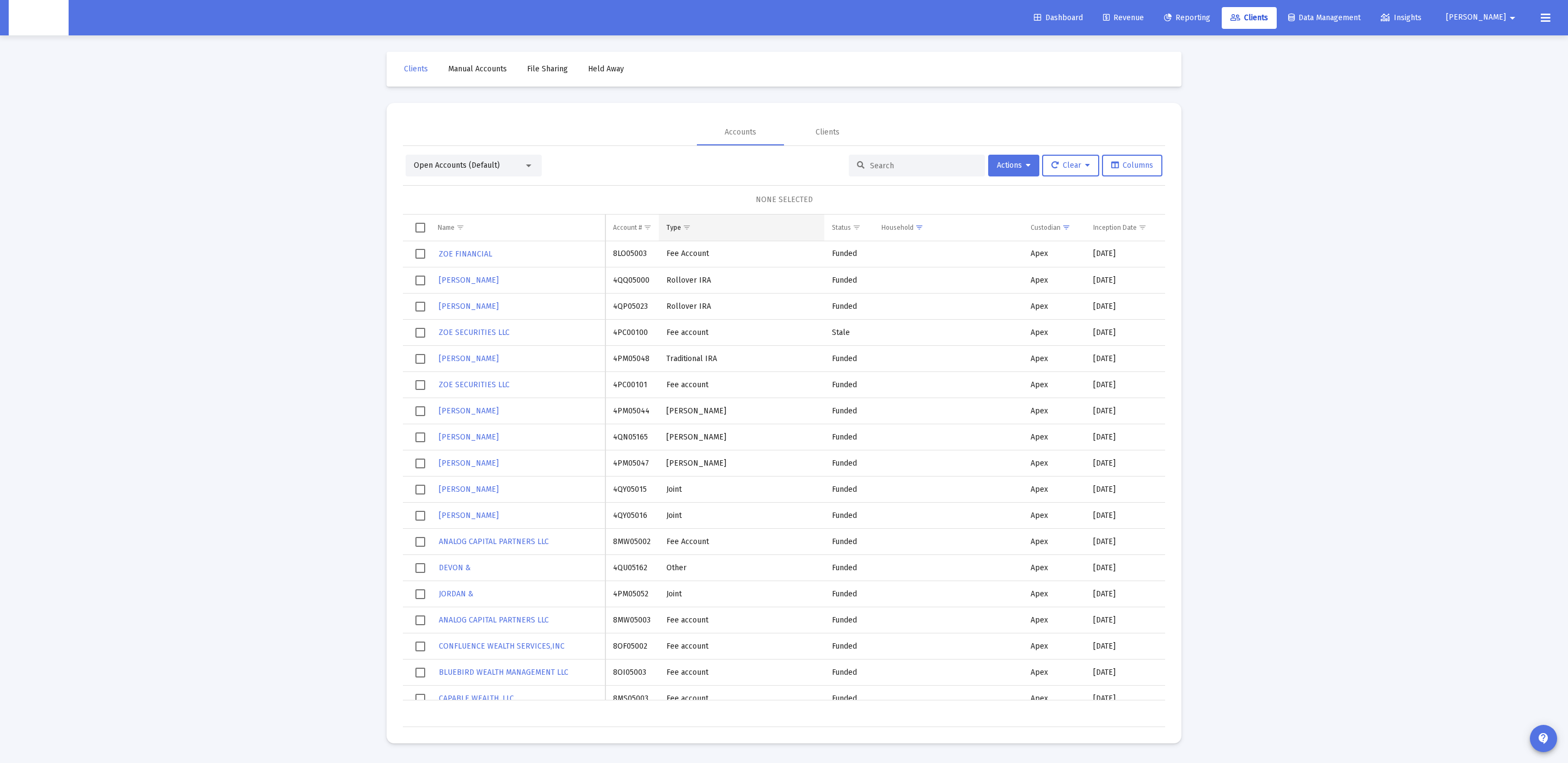
click at [690, 223] on span "Show filter options for column 'Type'" at bounding box center [687, 227] width 8 height 8
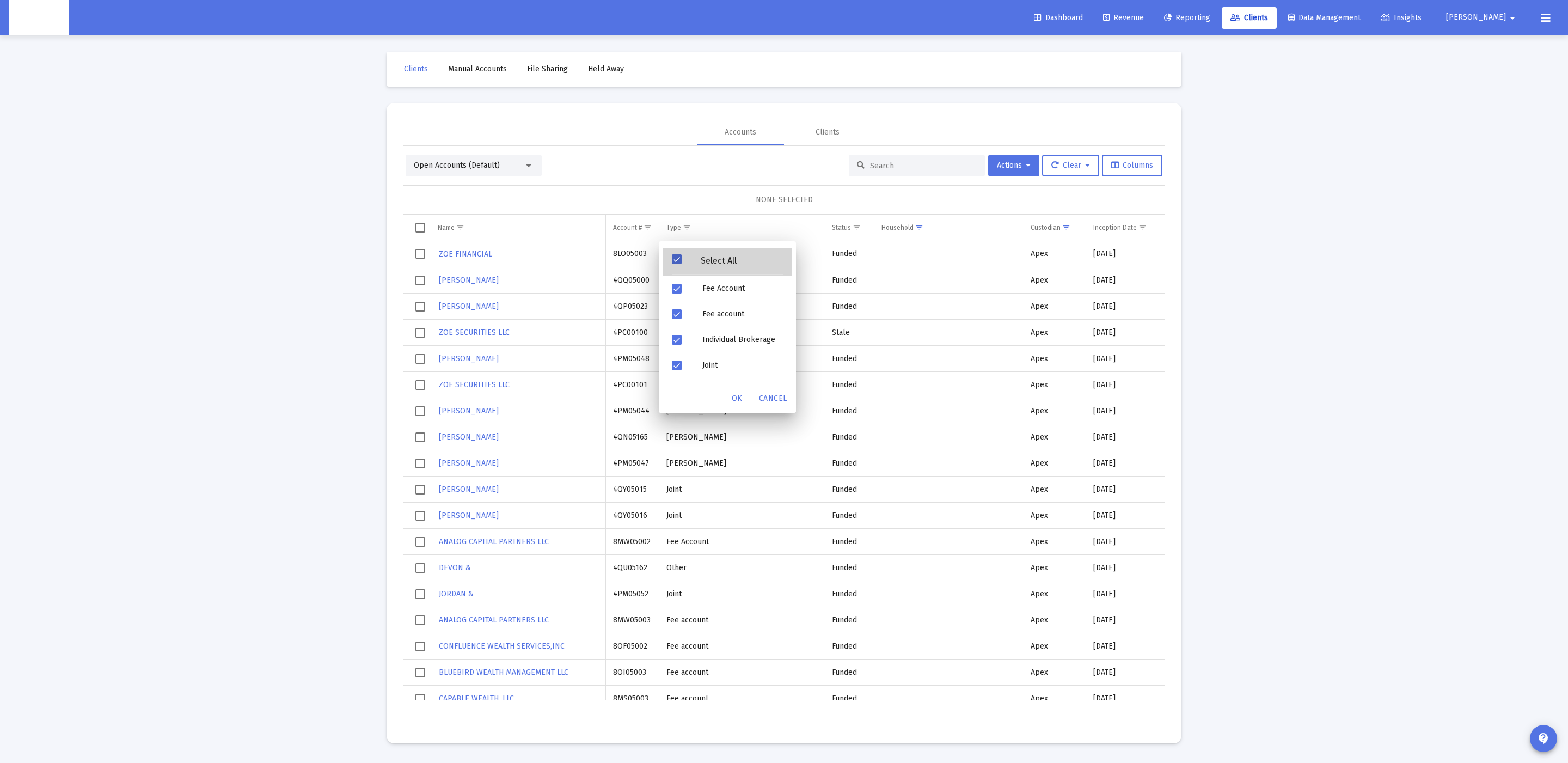
click at [690, 257] on div "Select All" at bounding box center [718, 260] width 74 height 10
click at [688, 263] on div "Select All" at bounding box center [718, 260] width 74 height 10
click at [680, 287] on span "Filter options" at bounding box center [676, 288] width 10 height 10
click at [679, 325] on div "Filter options" at bounding box center [678, 314] width 31 height 25
click at [731, 398] on div "OK" at bounding box center [738, 399] width 35 height 19
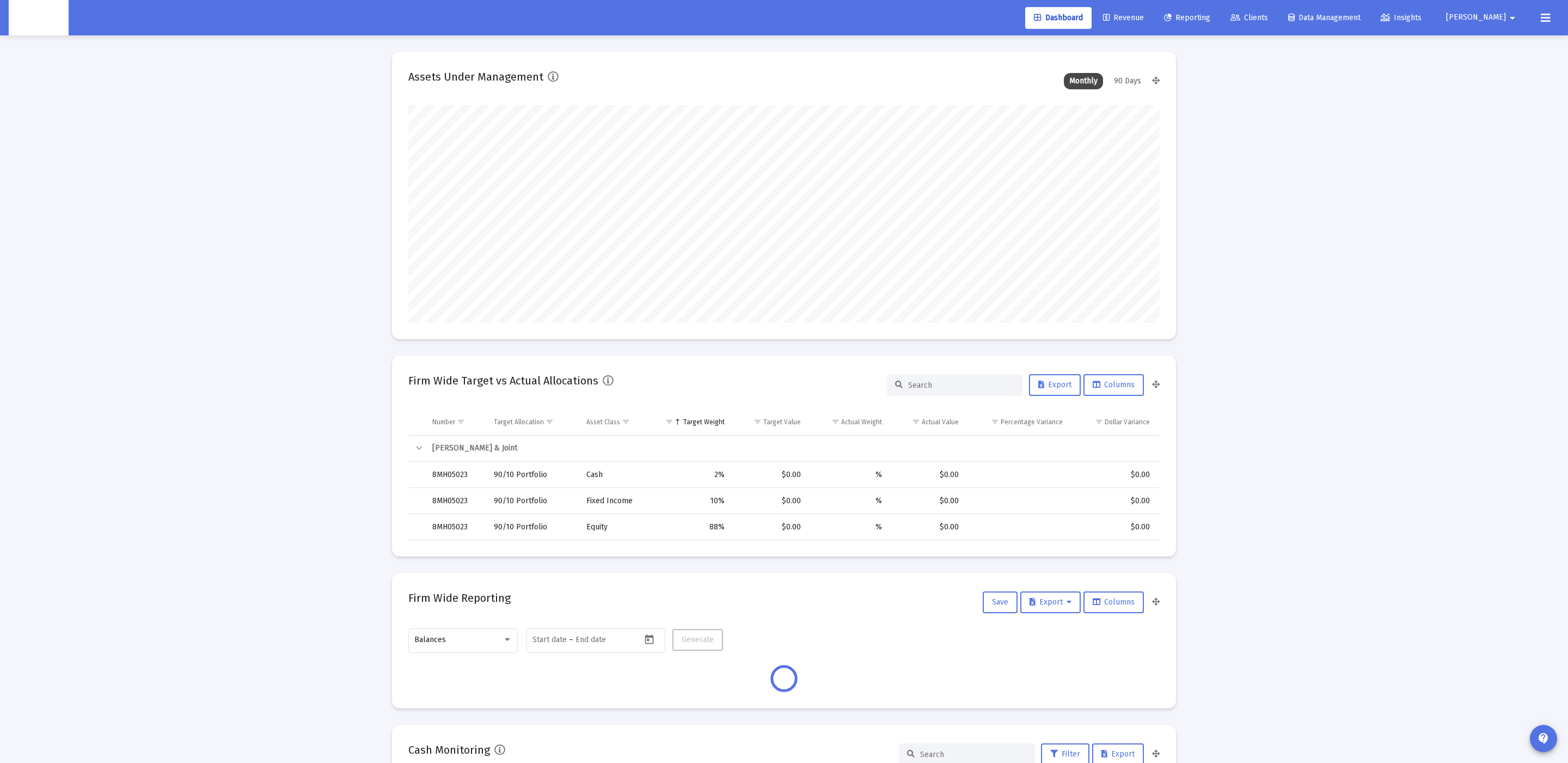
scroll to position [217, 406]
type input "[DATE]"
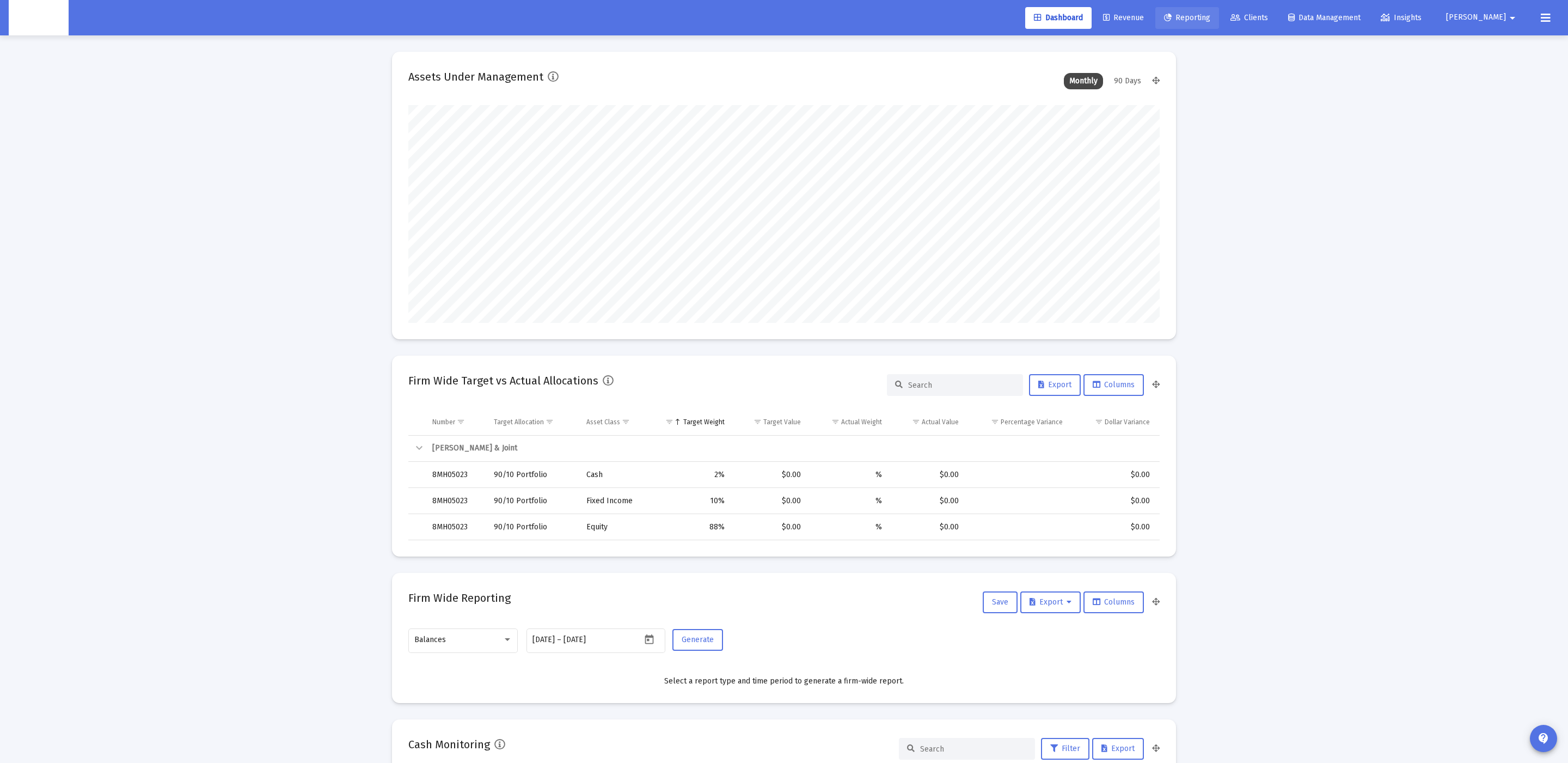
click at [1219, 22] on link "Reporting" at bounding box center [1187, 18] width 64 height 22
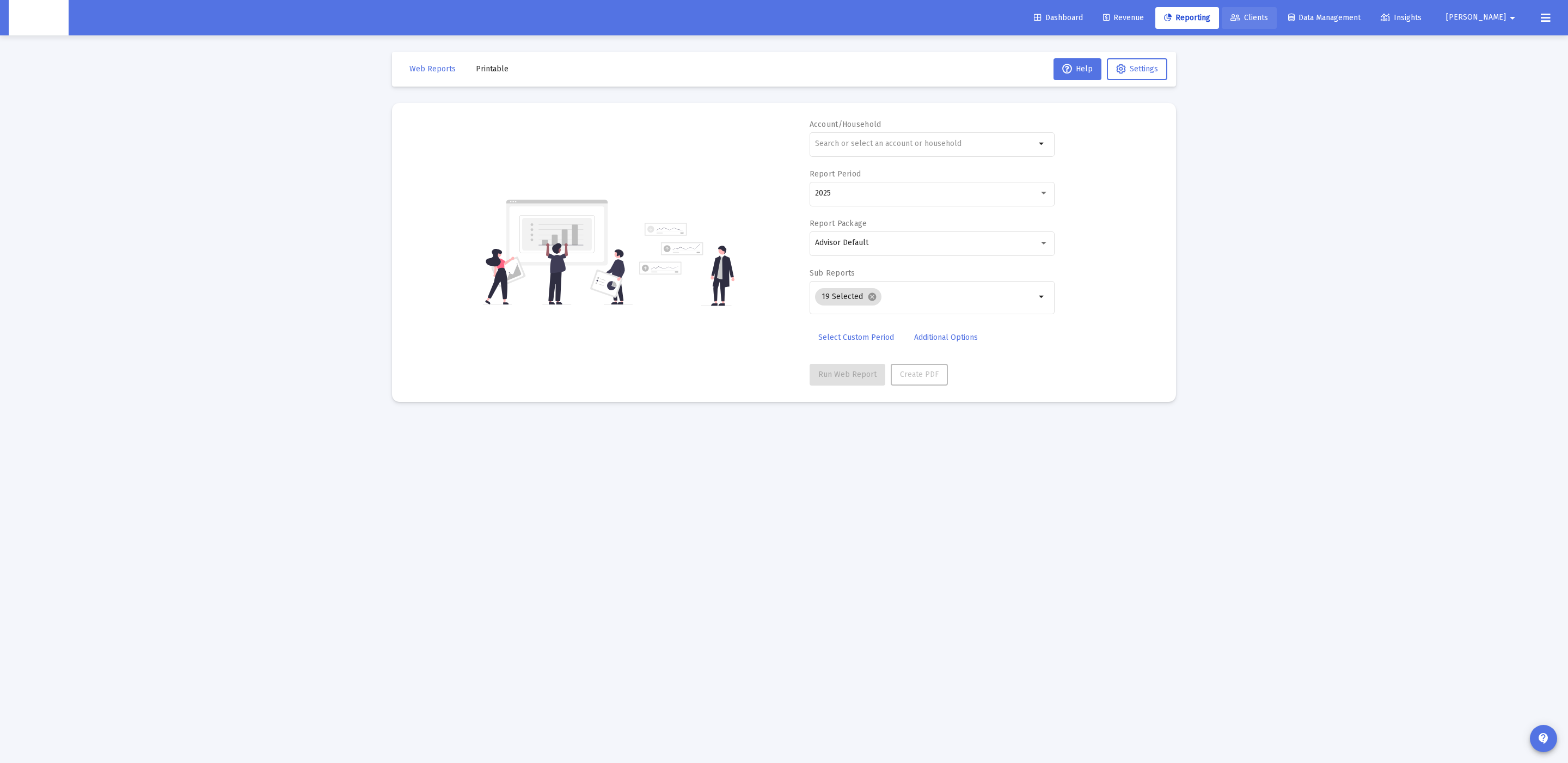
click at [1277, 8] on link "Clients" at bounding box center [1249, 18] width 55 height 22
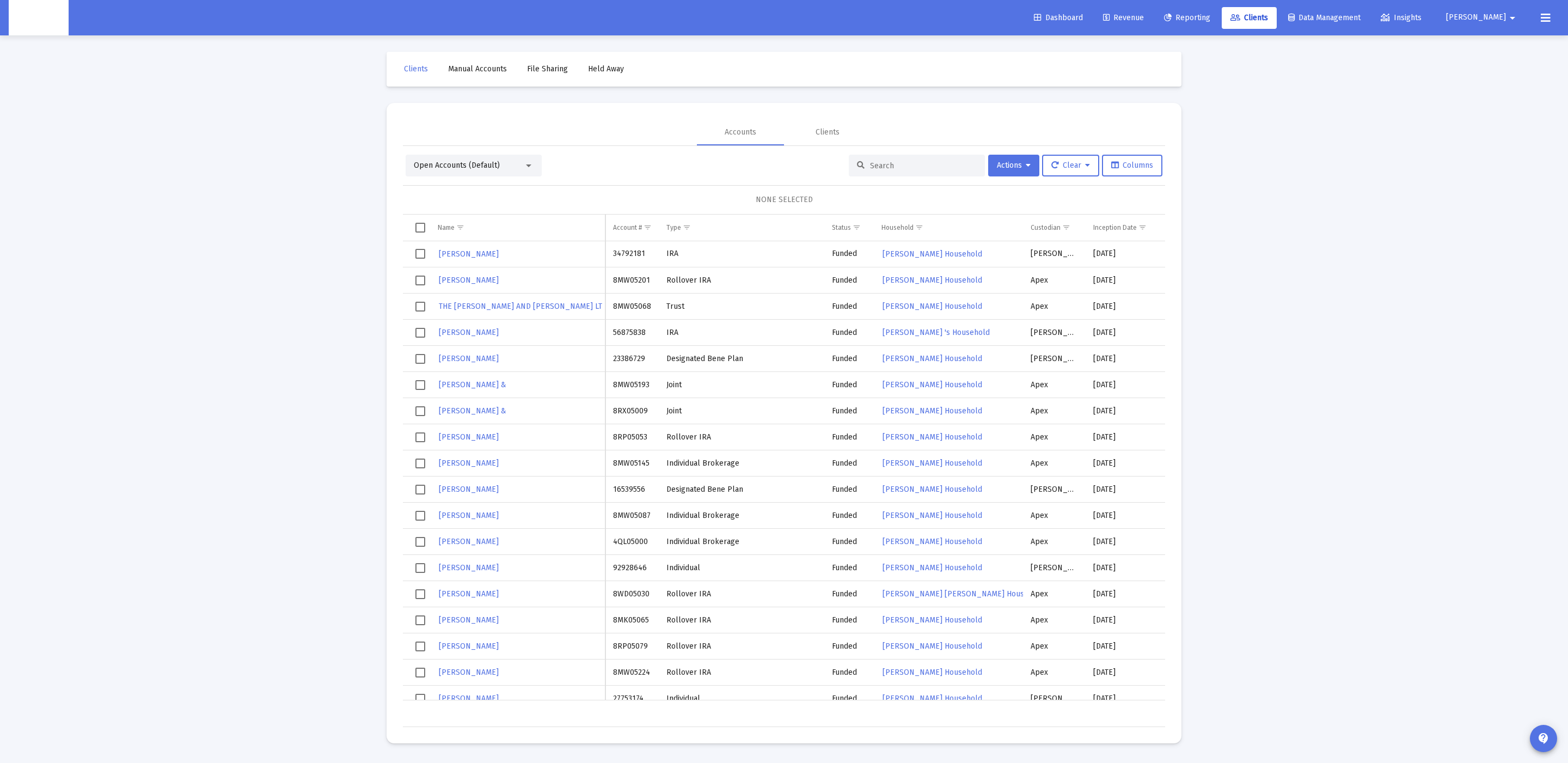
click at [915, 166] on input at bounding box center [923, 166] width 107 height 10
paste input "637083061"
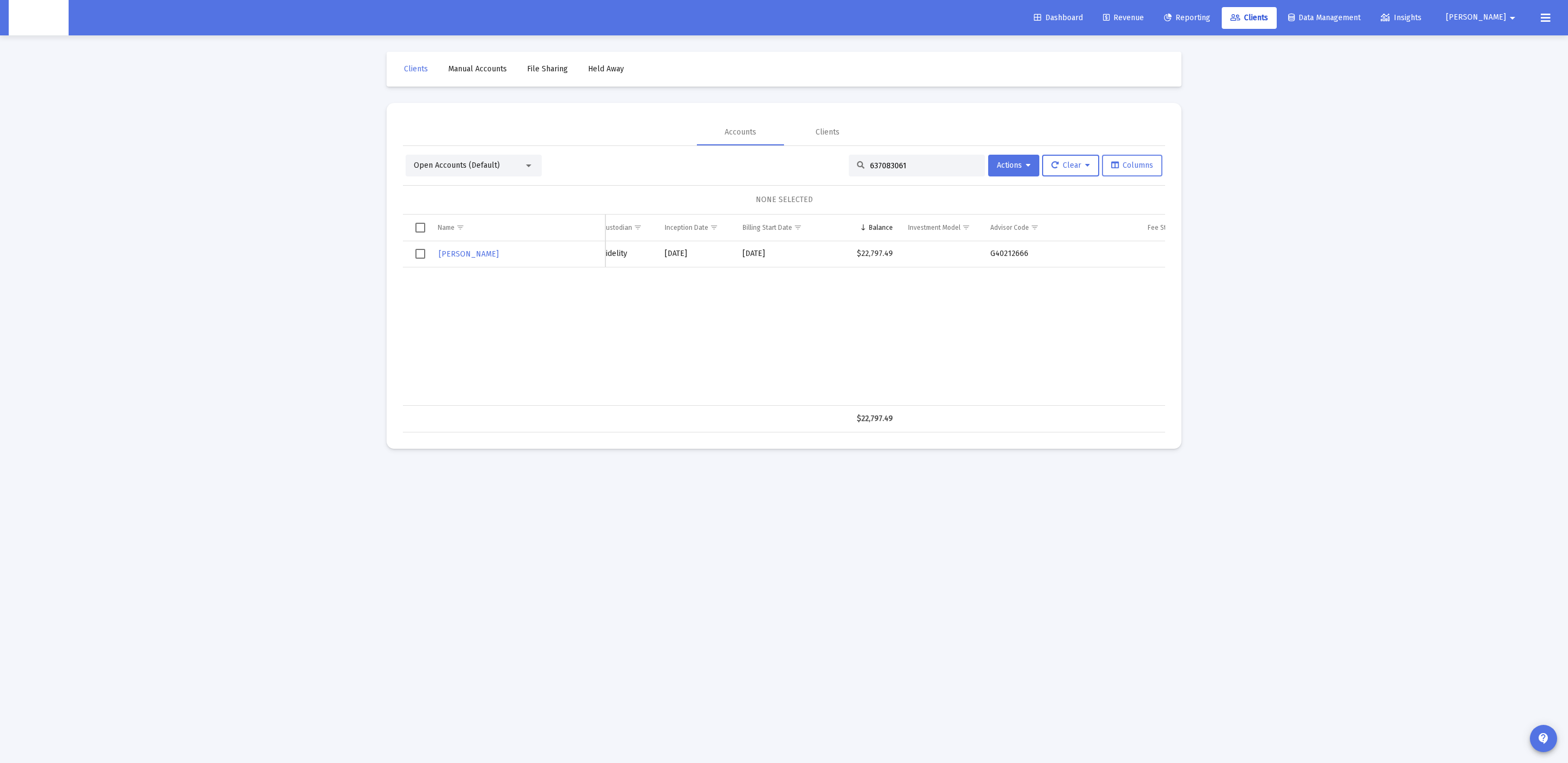
type input "637083061"
drag, startPoint x: 1135, startPoint y: 162, endPoint x: 849, endPoint y: 172, distance: 286.2
click at [849, 172] on div "Open Accounts (Default) 637083061 Actions Clear Columns" at bounding box center [784, 166] width 757 height 22
click at [495, 170] on div "Open Accounts (Default)" at bounding box center [469, 166] width 110 height 11
click at [707, 180] on div at bounding box center [784, 381] width 1568 height 763
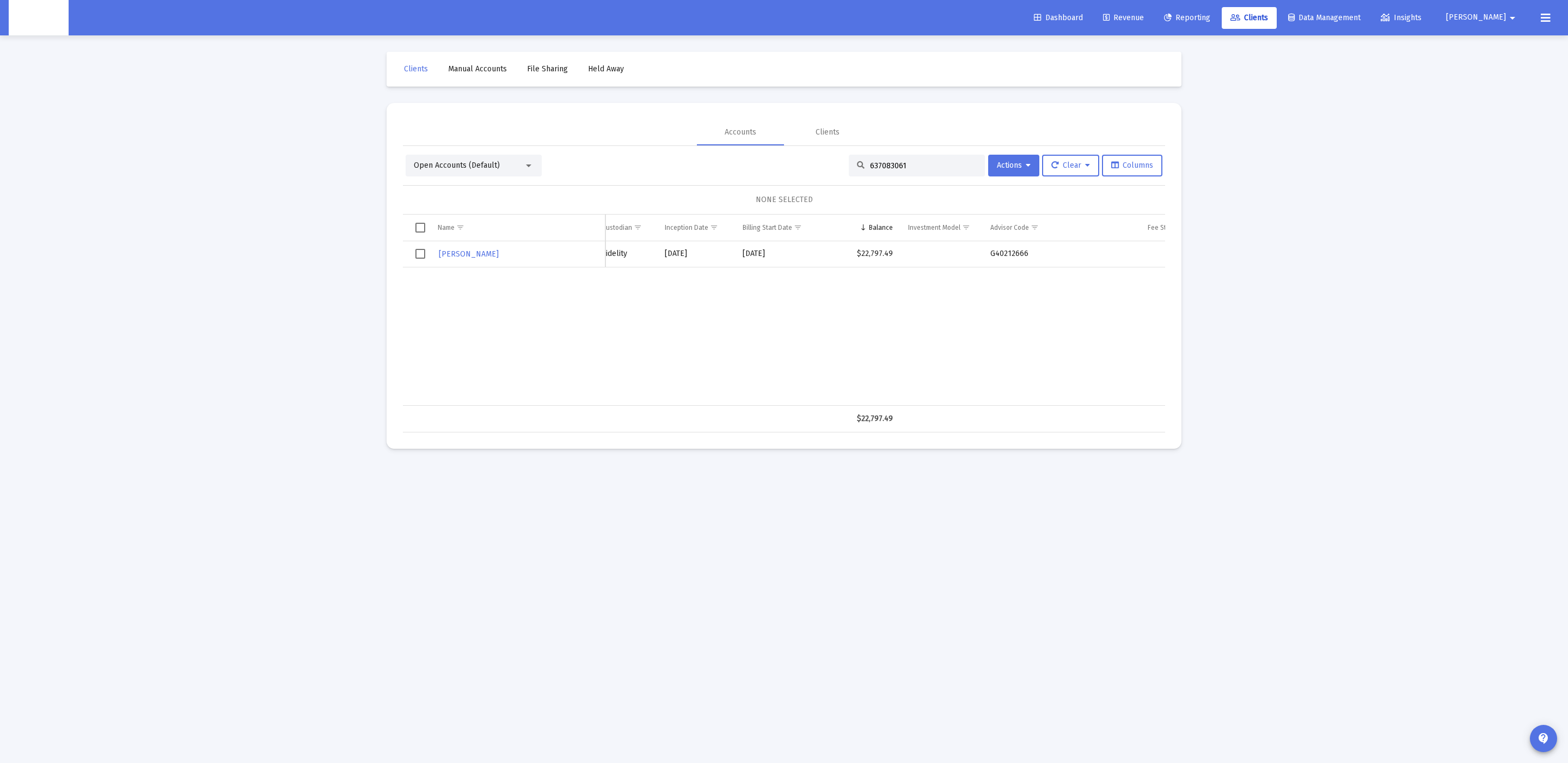
click at [871, 165] on input "637083061" at bounding box center [923, 166] width 107 height 10
click at [872, 165] on input "637083061" at bounding box center [923, 166] width 107 height 10
click at [885, 172] on div "637083061" at bounding box center [916, 166] width 136 height 22
click at [885, 167] on input "637083061" at bounding box center [923, 166] width 107 height 10
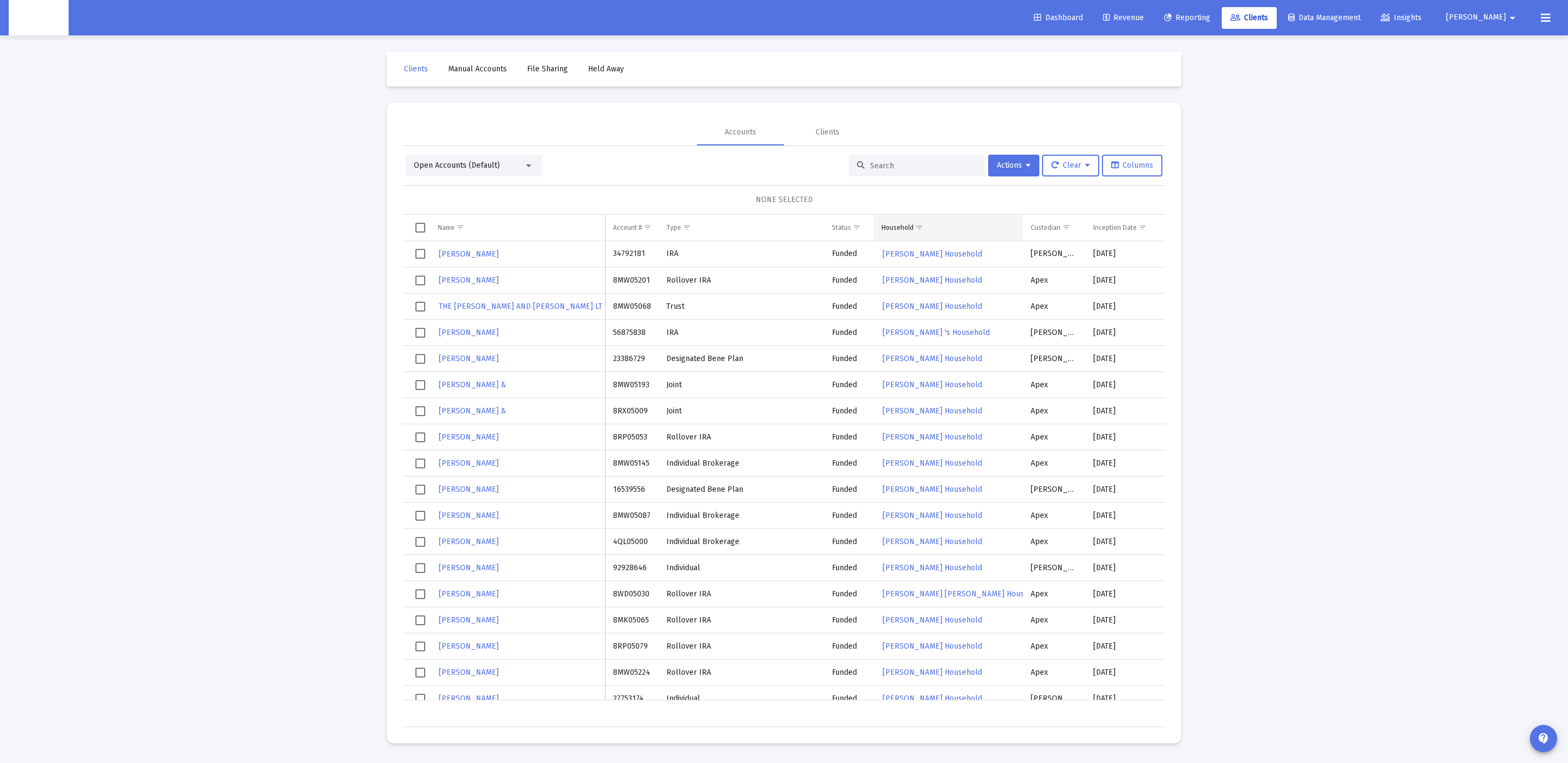
click at [921, 229] on span "Show filter options for column 'Household'" at bounding box center [919, 227] width 8 height 8
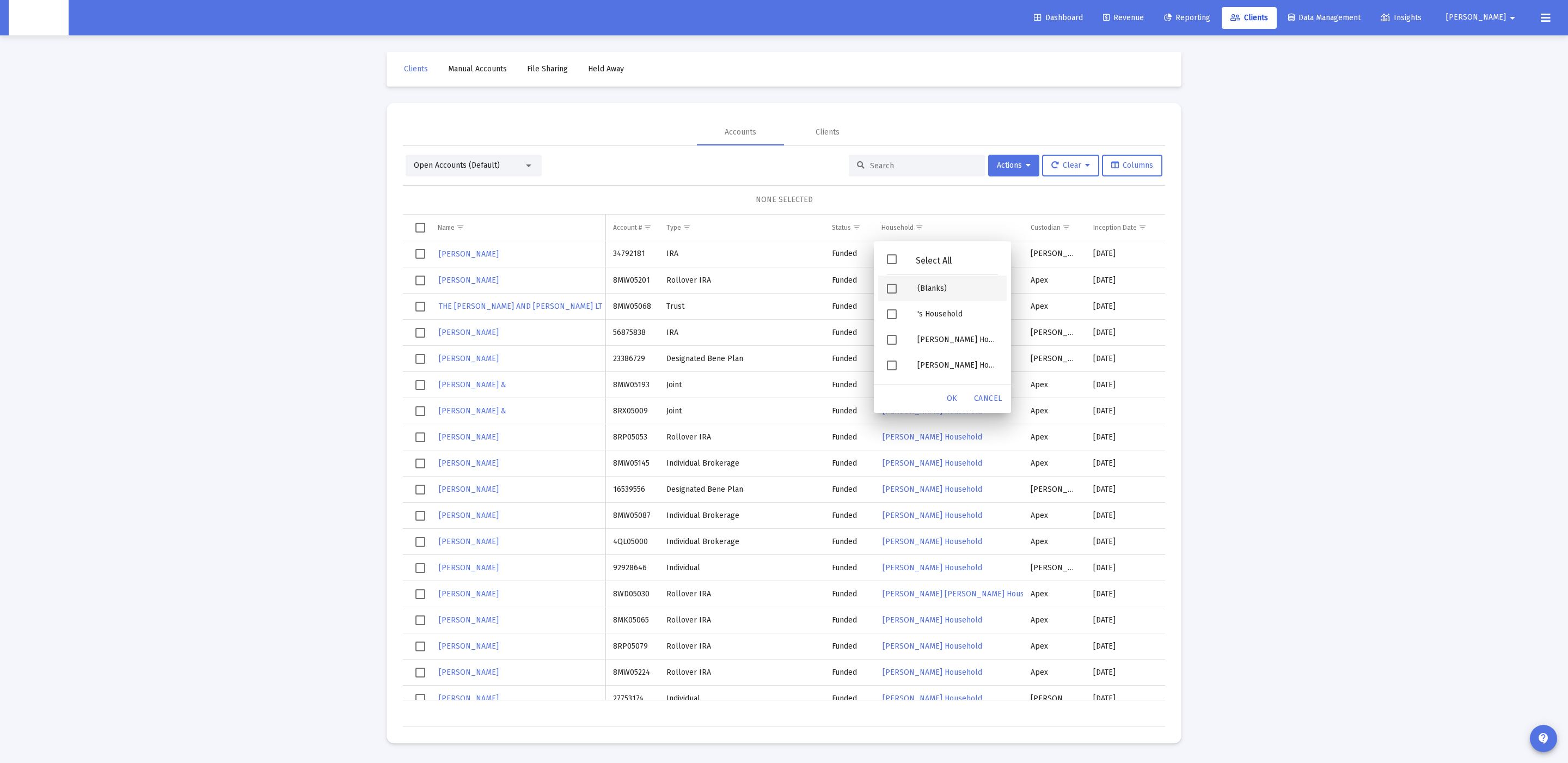
click at [914, 283] on div "(Blanks)" at bounding box center [958, 288] width 98 height 25
click at [945, 391] on div "OK" at bounding box center [952, 399] width 35 height 19
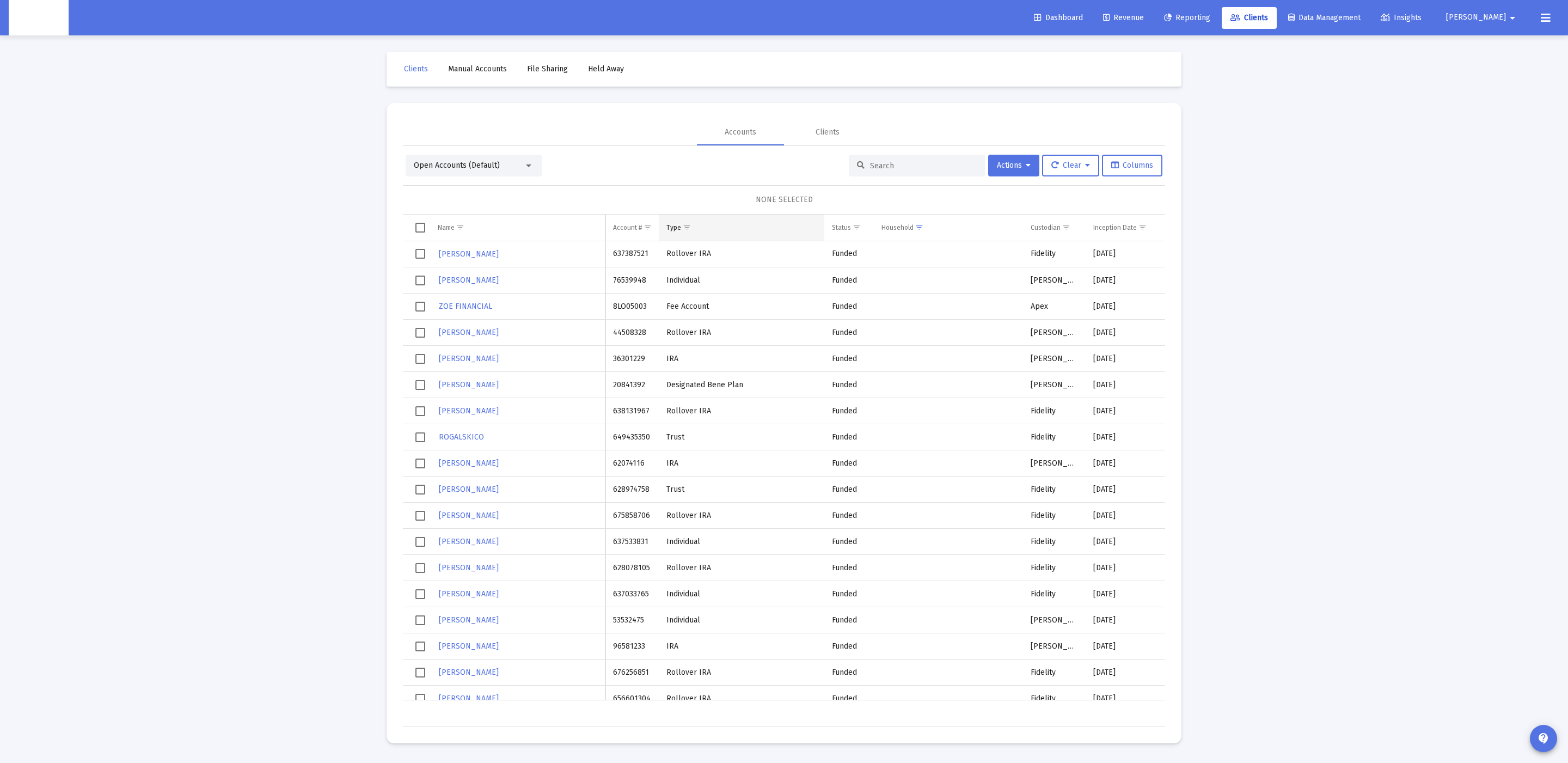
click at [691, 228] on span "Show filter options for column 'Type'" at bounding box center [687, 227] width 8 height 8
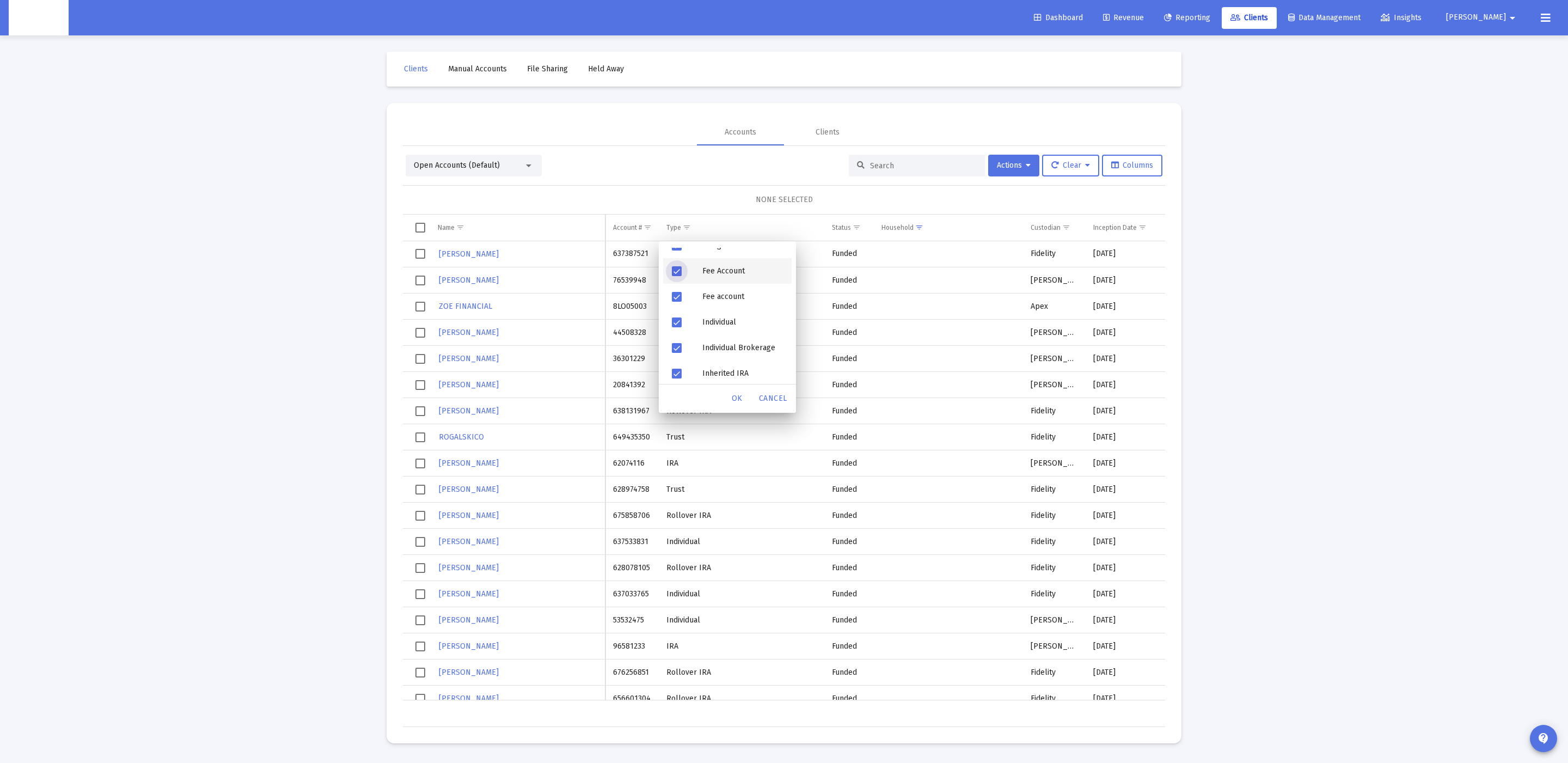
click at [719, 275] on div "Fee Account" at bounding box center [743, 271] width 98 height 25
click at [713, 292] on div "Fee account" at bounding box center [743, 297] width 98 height 25
click at [738, 393] on span "OK" at bounding box center [738, 398] width 11 height 10
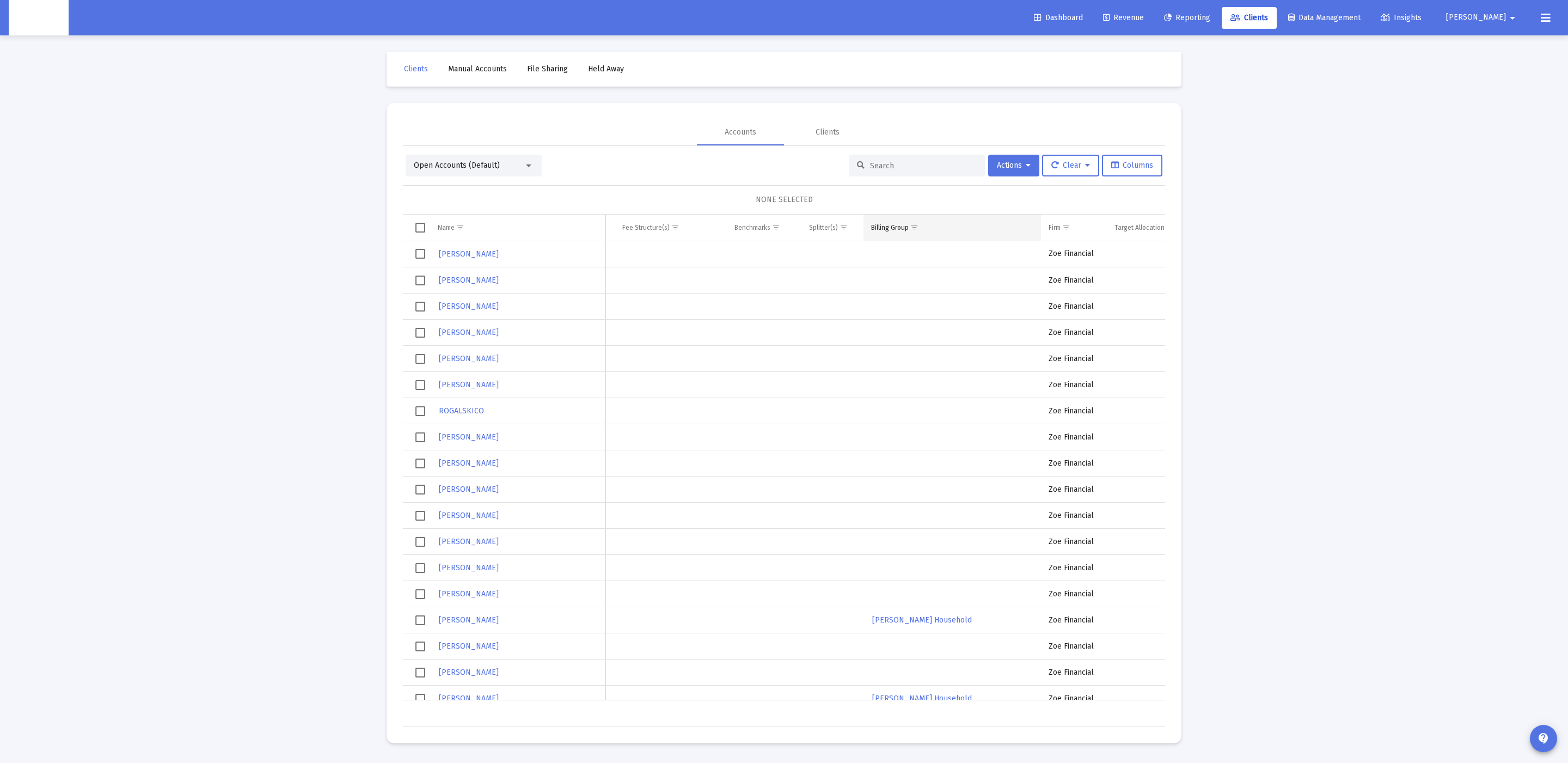
click at [919, 225] on span "Show filter options for column 'Billing Group'" at bounding box center [914, 227] width 8 height 8
click at [879, 254] on span "Filter options" at bounding box center [880, 258] width 10 height 10
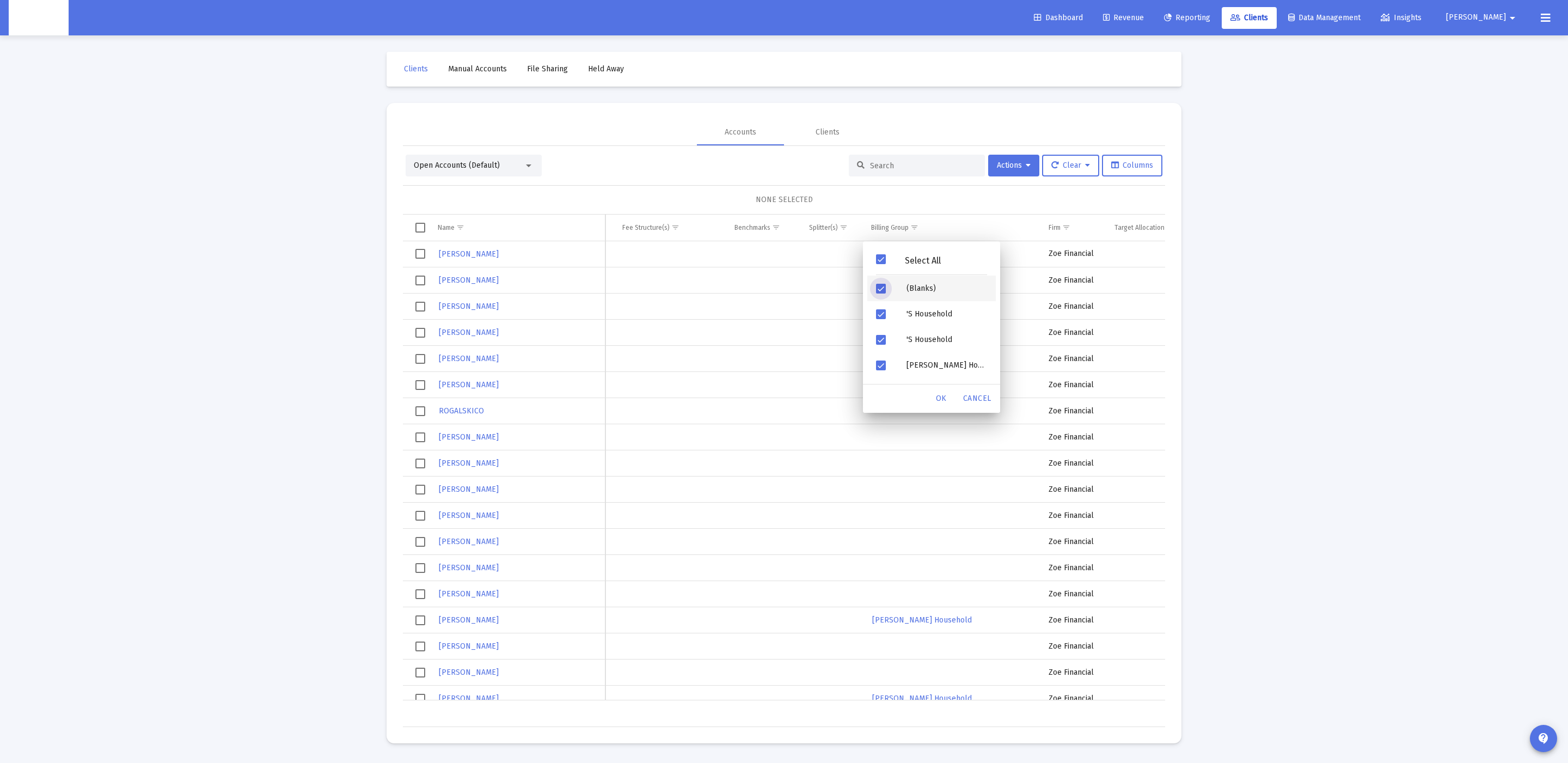
click at [885, 285] on span "Filter options" at bounding box center [880, 288] width 10 height 10
click at [938, 392] on div "OK" at bounding box center [942, 399] width 35 height 19
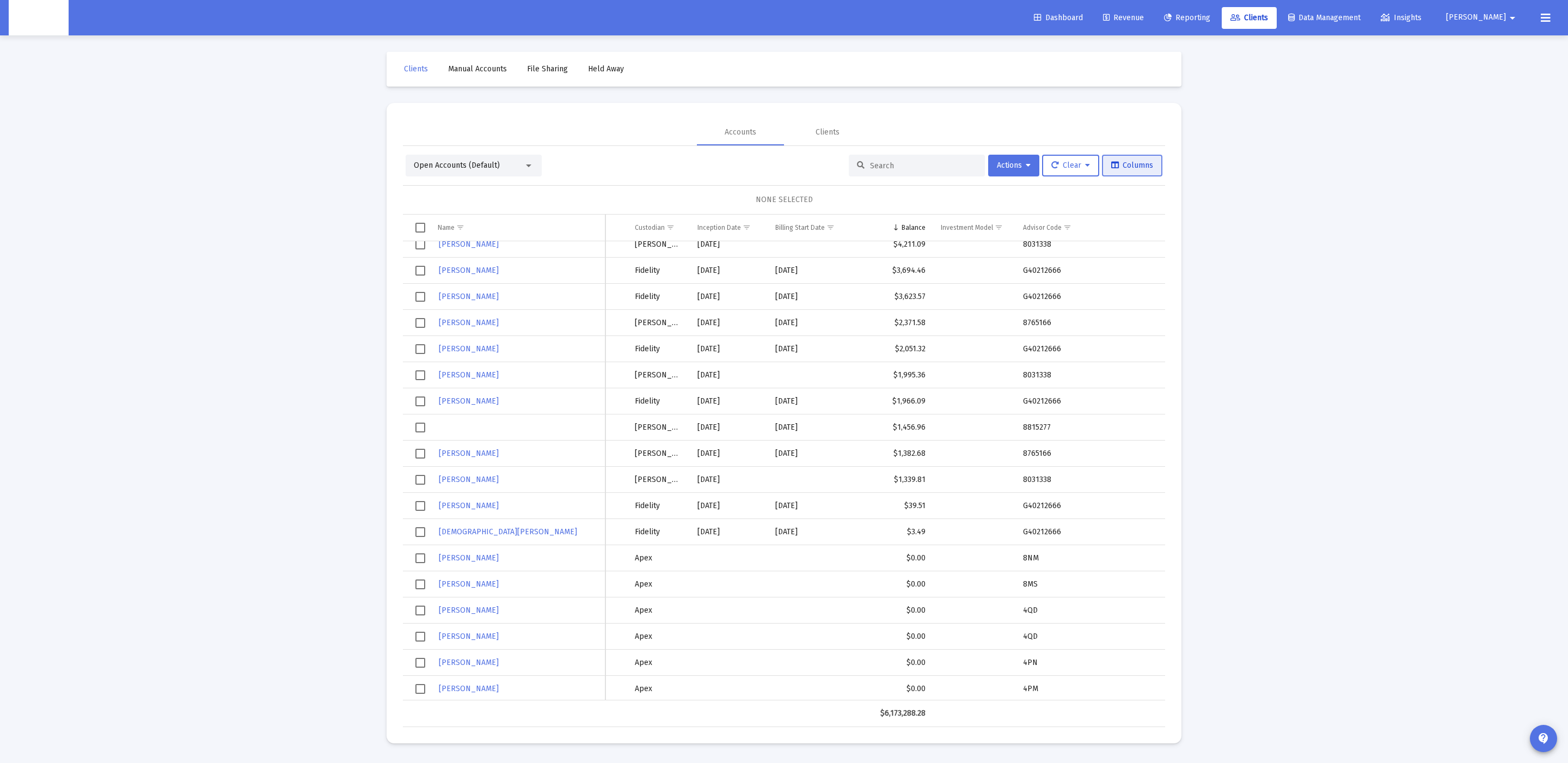
click at [1104, 165] on button "Columns" at bounding box center [1132, 166] width 60 height 22
drag, startPoint x: 1028, startPoint y: 175, endPoint x: 1022, endPoint y: 170, distance: 7.8
click at [1028, 175] on button "Actions" at bounding box center [1014, 166] width 51 height 22
click at [1111, 247] on button "Export All Rows" at bounding box center [1134, 246] width 74 height 26
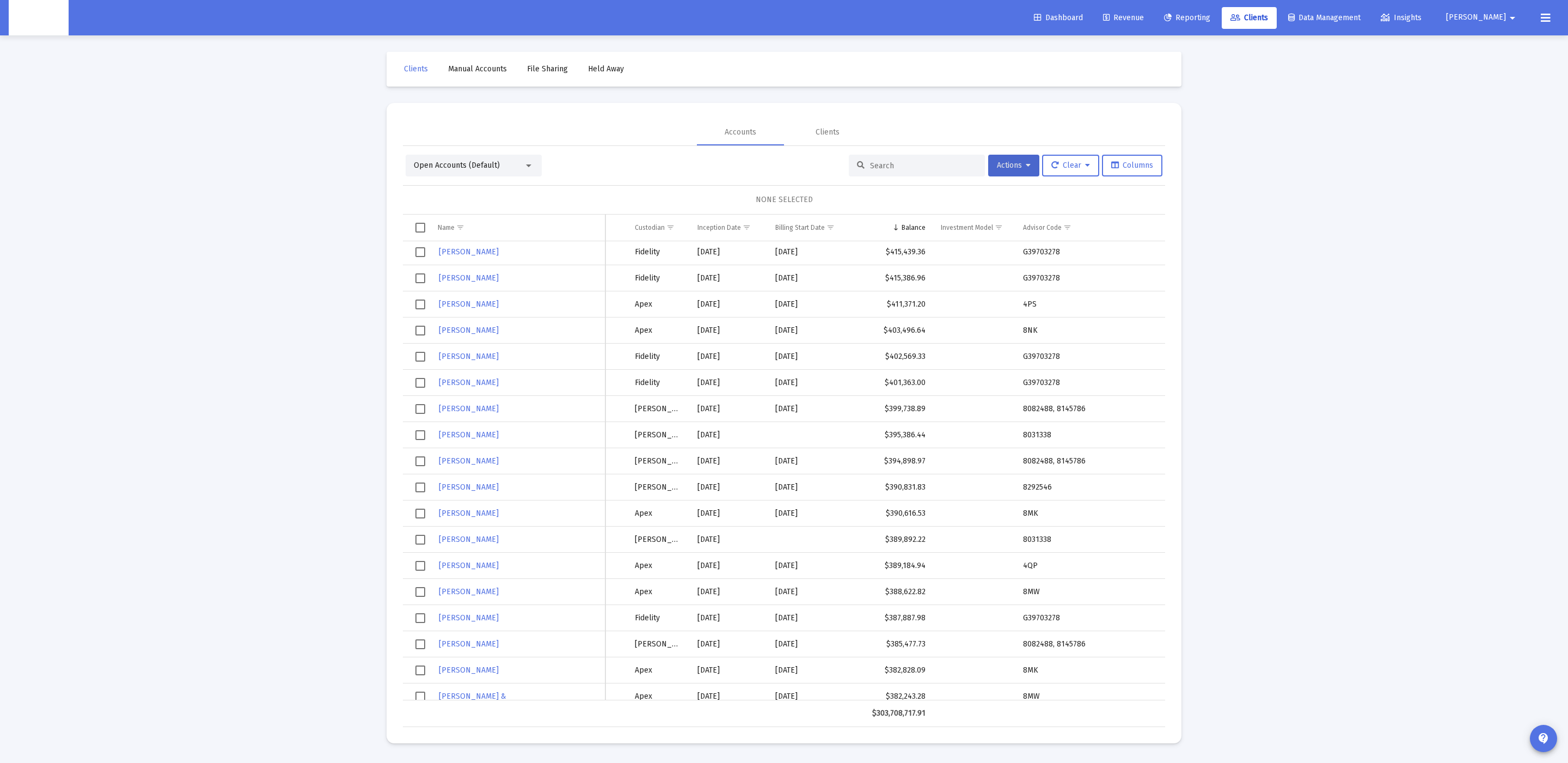
scroll to position [4023, 0]
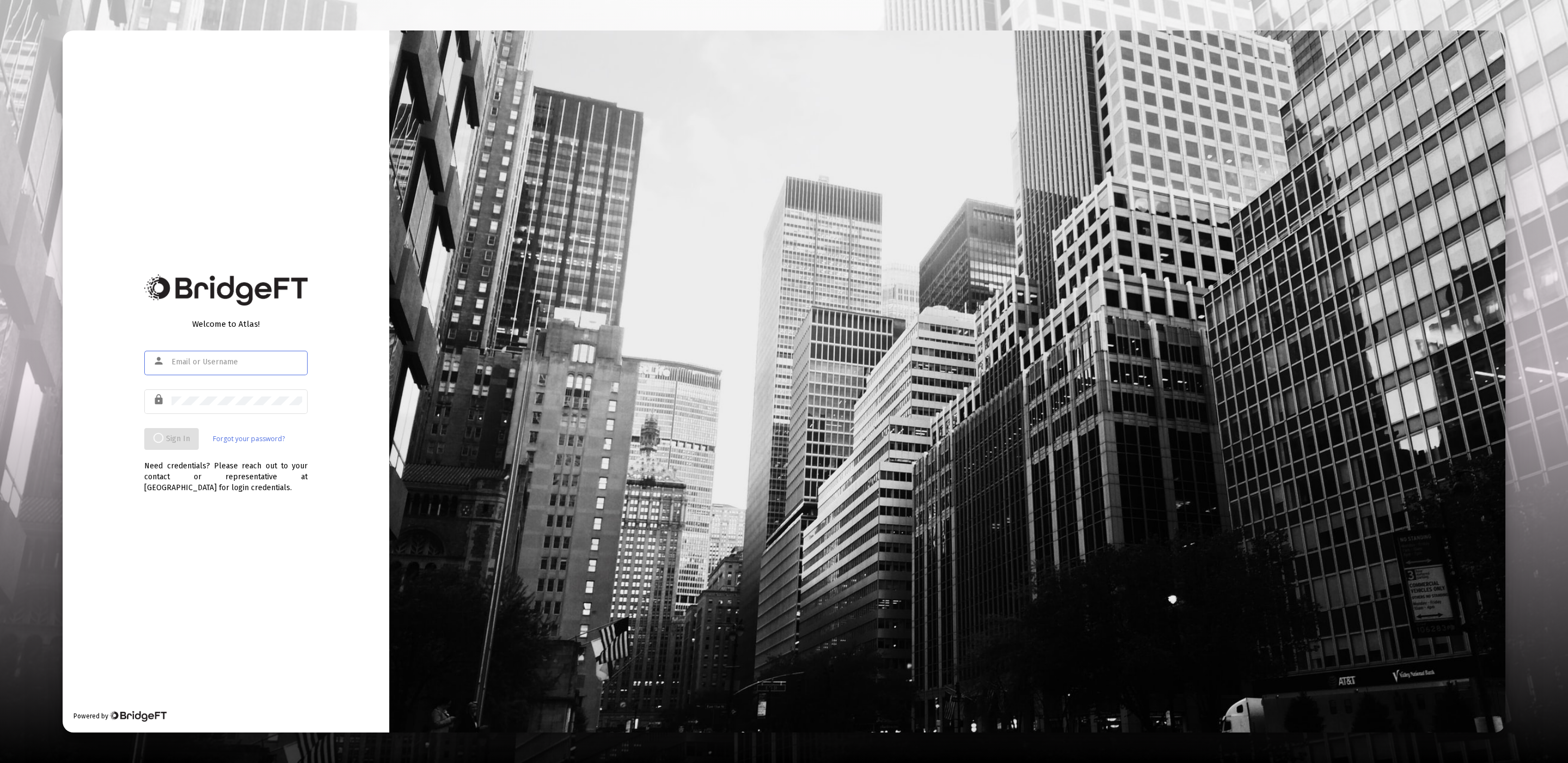
type input "[EMAIL_ADDRESS][DOMAIN_NAME]"
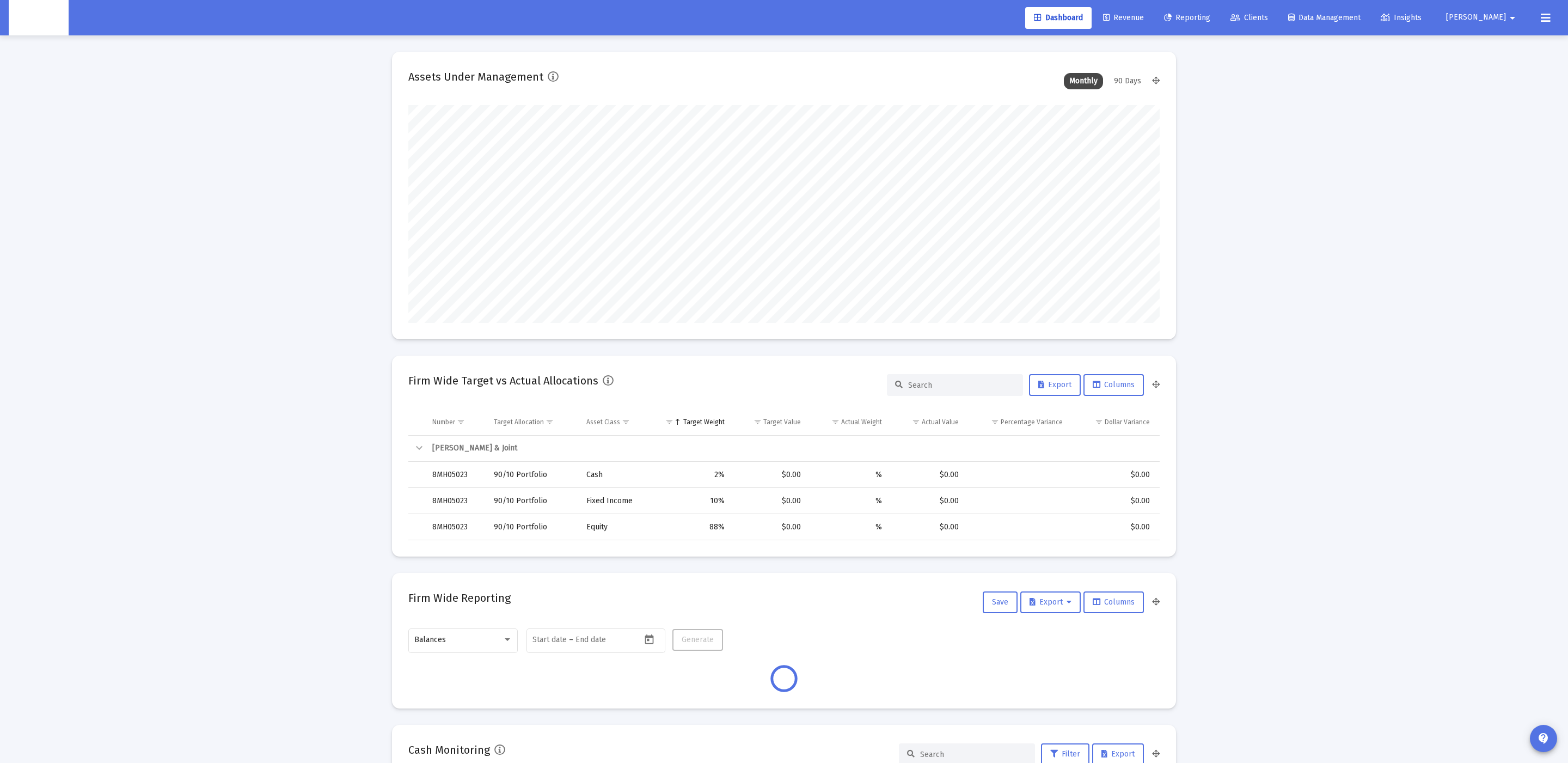
scroll to position [217, 406]
click at [1277, 24] on link "Clients" at bounding box center [1249, 18] width 55 height 22
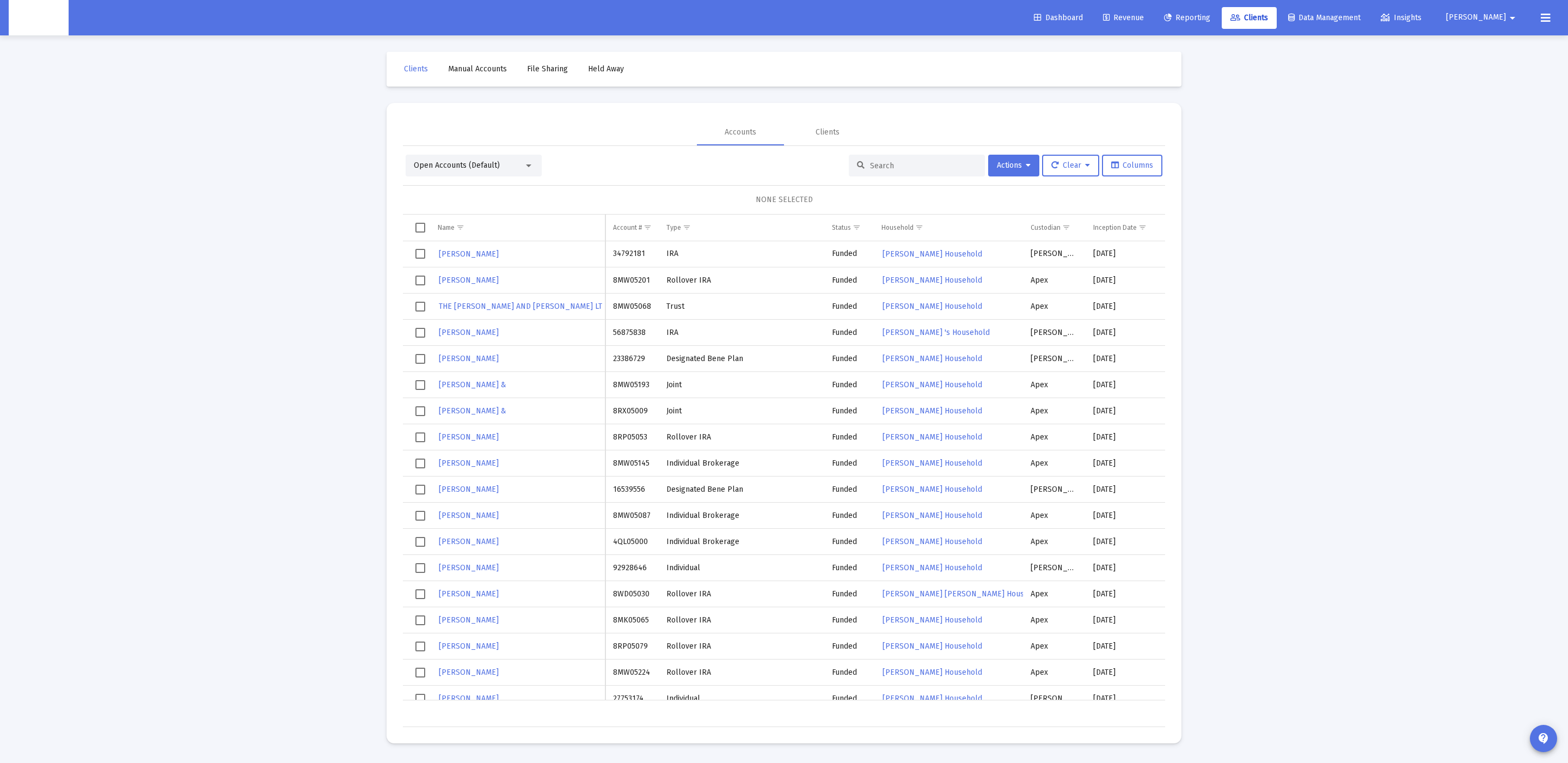
click at [887, 165] on input at bounding box center [923, 166] width 107 height 10
paste input "INSERT INTO plutus.account_performances (investment_account_id, as_of_date, mtd…"
type input "INSERT INTO plutus.account_performances (investment_account_id, as_of_date, mtd…"
click at [885, 161] on input at bounding box center [923, 166] width 107 height 10
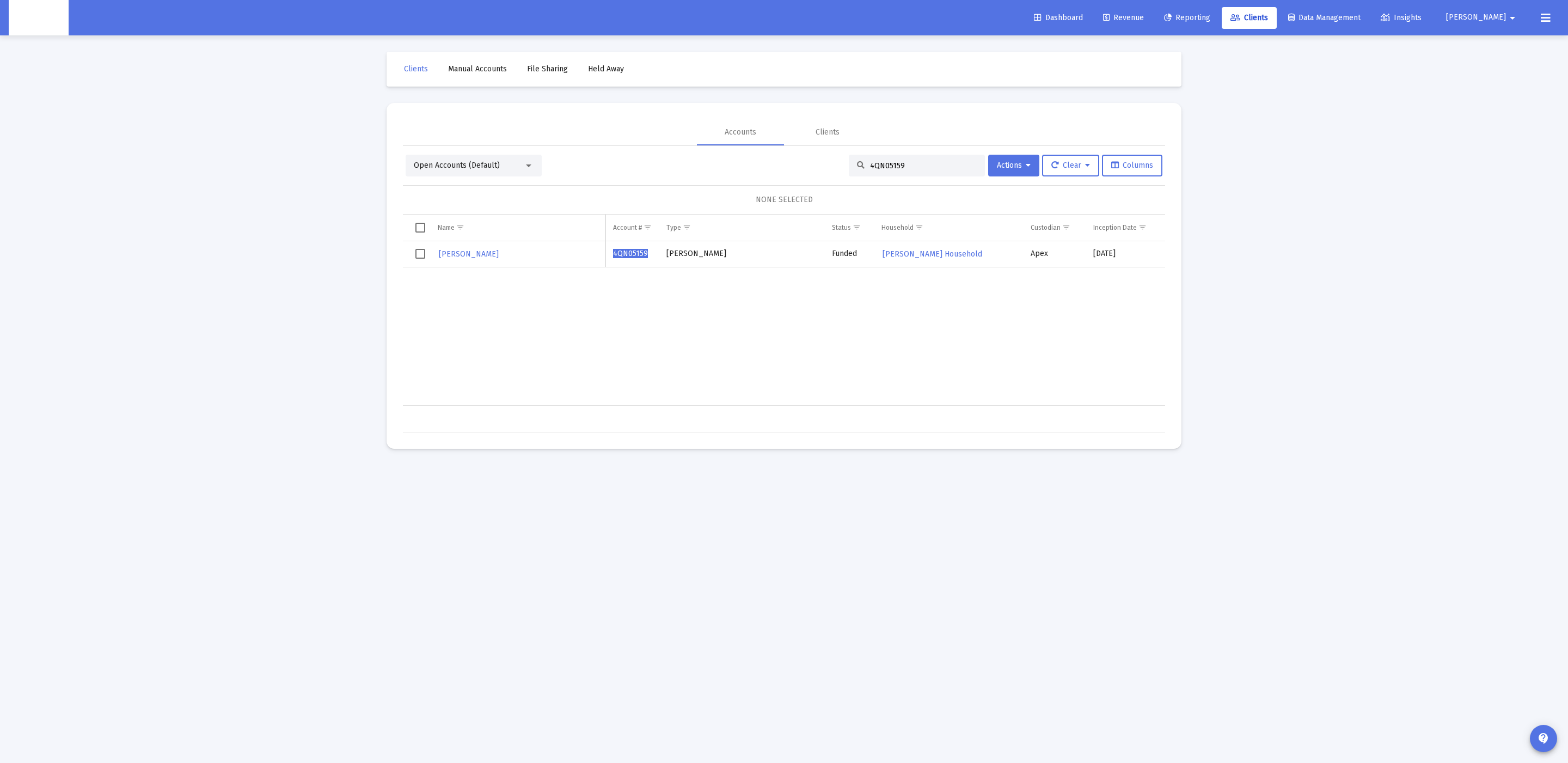
type input "4QN05159"
click at [888, 251] on span "Bryan Riddell's Household" at bounding box center [933, 254] width 100 height 10
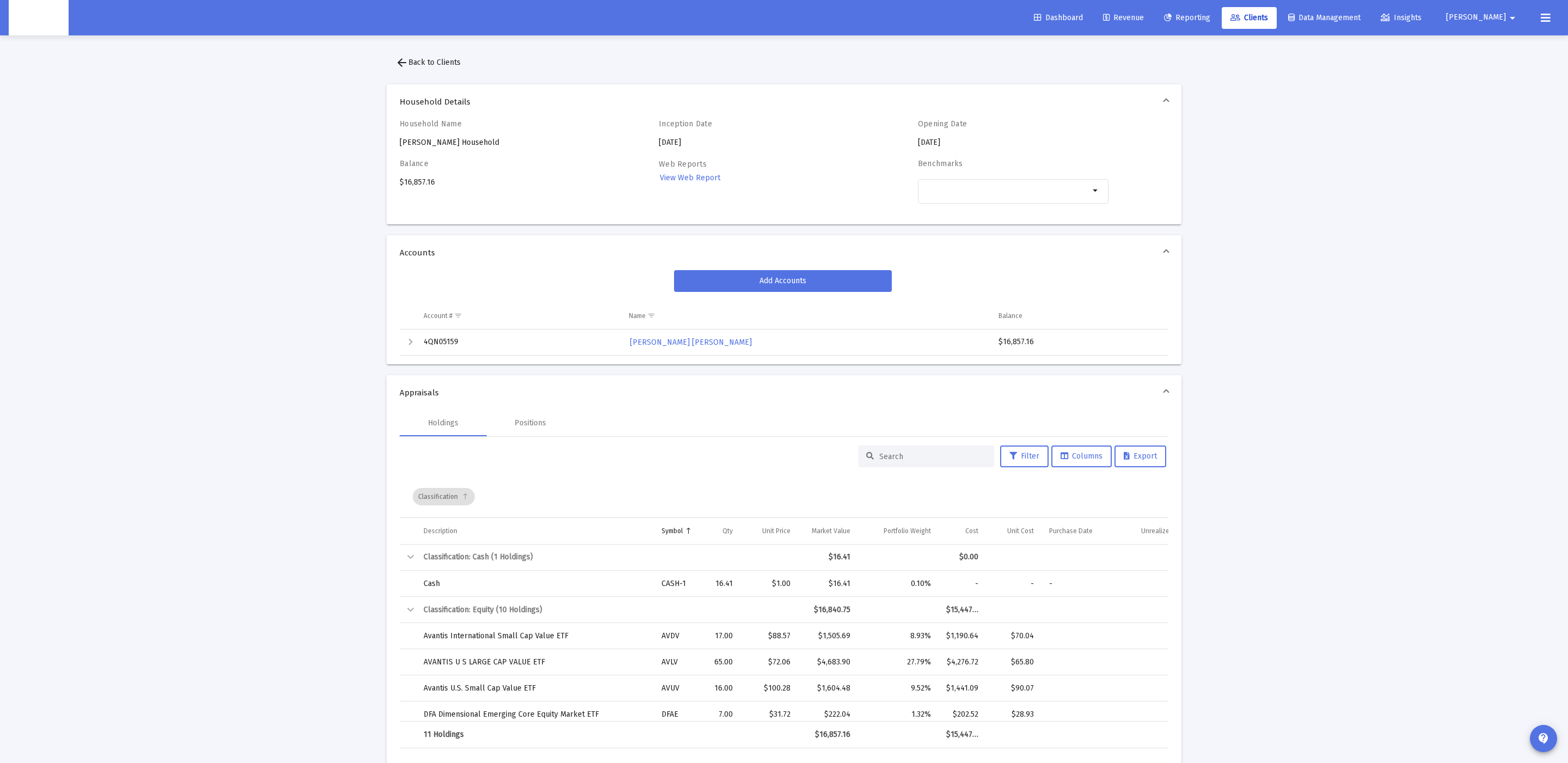
click at [413, 175] on div "Balance $16,857.16" at bounding box center [495, 187] width 191 height 57
click at [434, 345] on td "4QN05159" at bounding box center [519, 343] width 205 height 26
copy td "4QN05159"
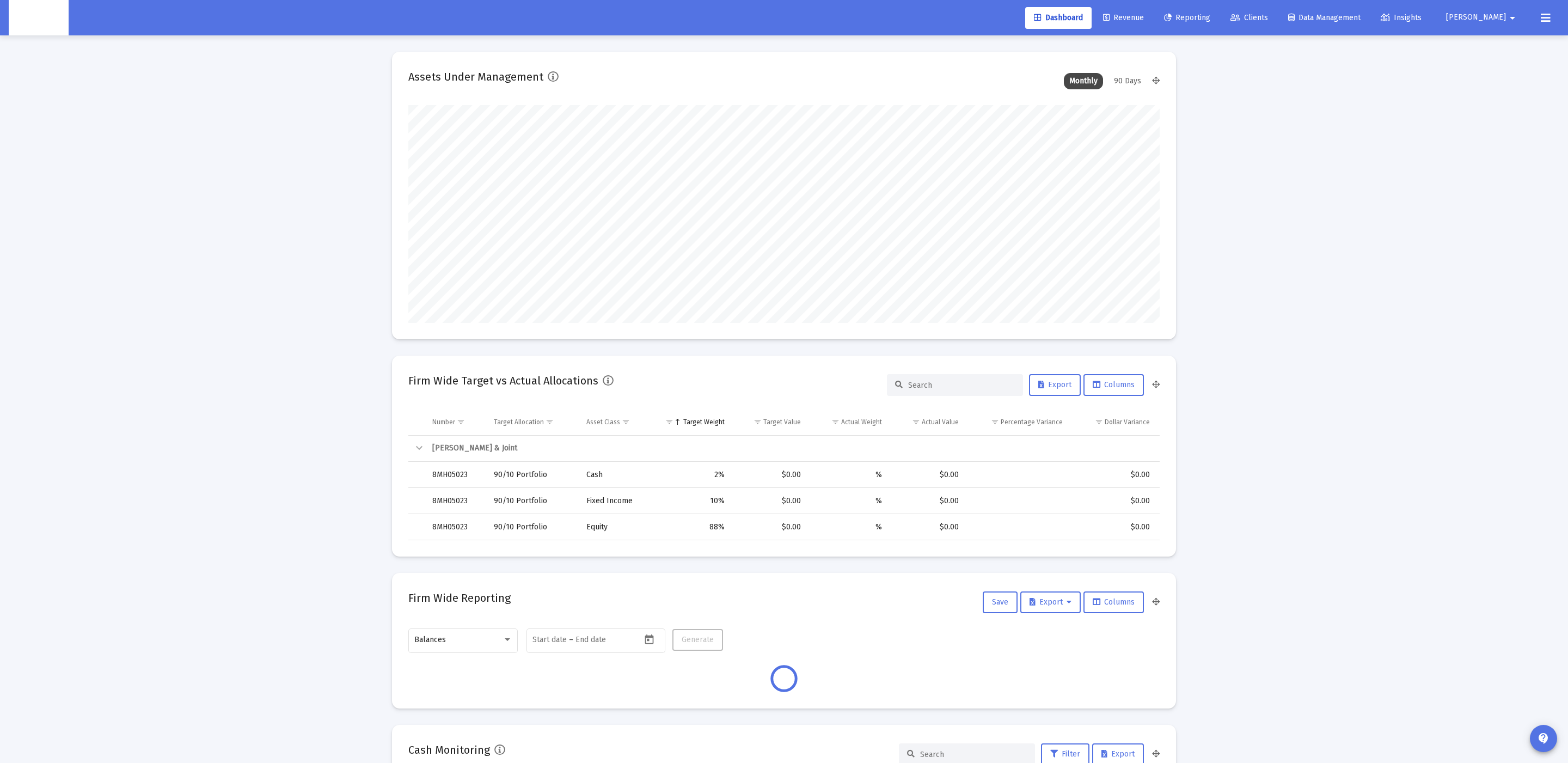
scroll to position [217, 406]
type input "[DATE]"
